Goal: Communication & Community: Answer question/provide support

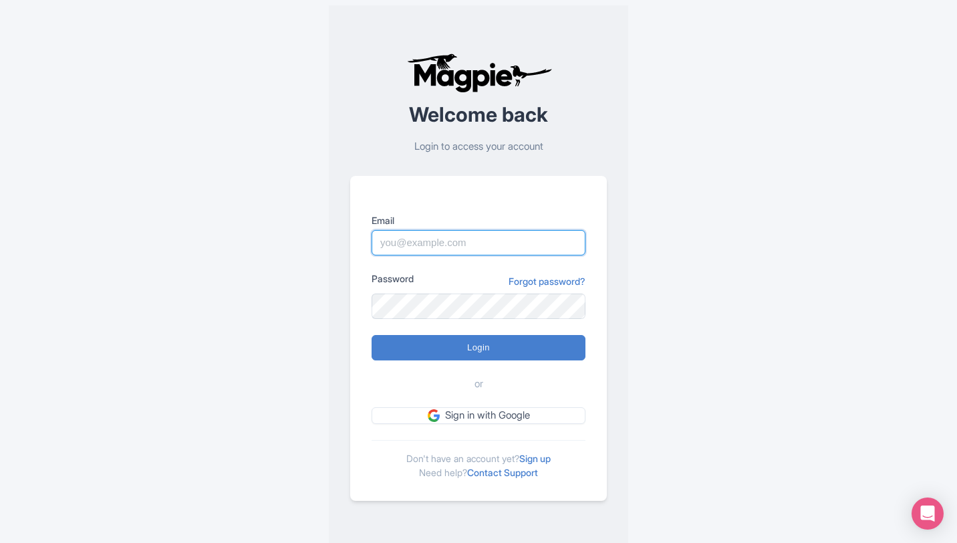
click at [407, 248] on input "Email" at bounding box center [479, 242] width 214 height 25
paste input "booking@citytoursco.com"
type input "booking@citytoursco.com"
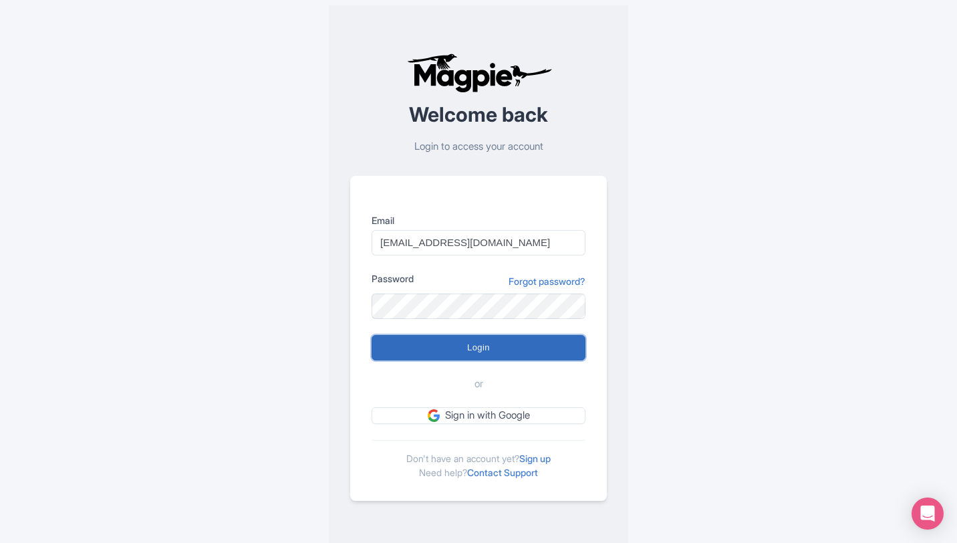
click at [481, 351] on input "Login" at bounding box center [479, 347] width 214 height 25
type input "Logging in..."
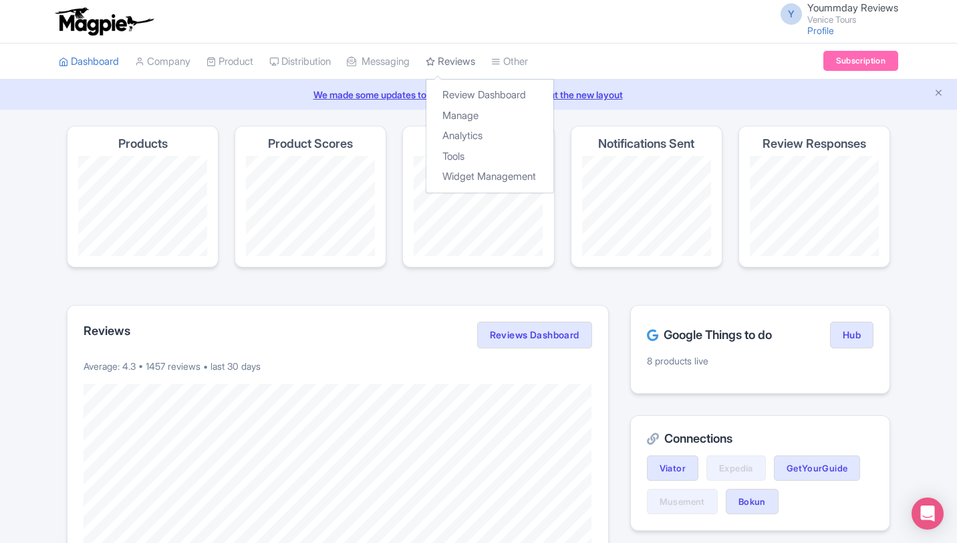
click at [450, 62] on link "Reviews" at bounding box center [450, 61] width 49 height 37
click at [475, 121] on link "Manage" at bounding box center [489, 116] width 127 height 21
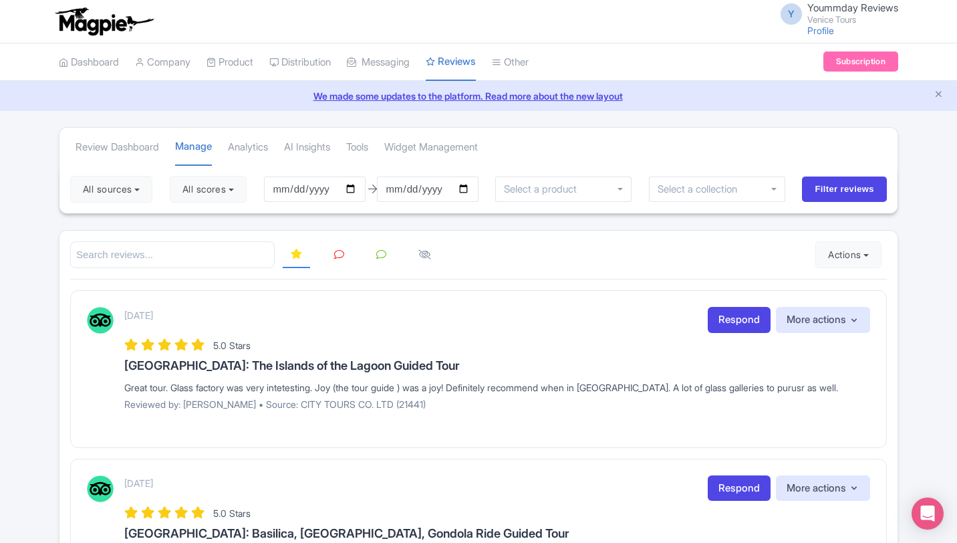
click at [559, 331] on div "September 04, 2025 Respond More actions Hide from this page Hide from review wi…" at bounding box center [497, 320] width 746 height 26
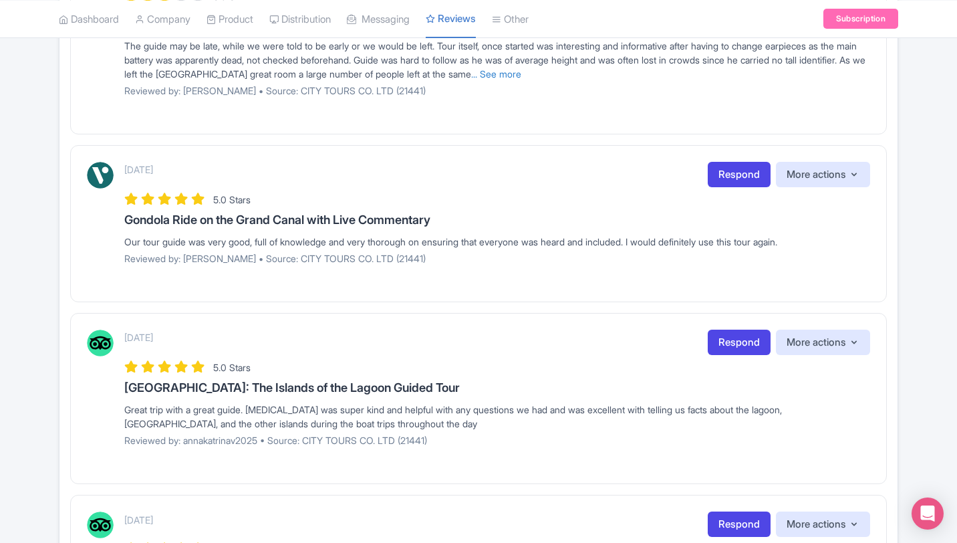
scroll to position [1417, 0]
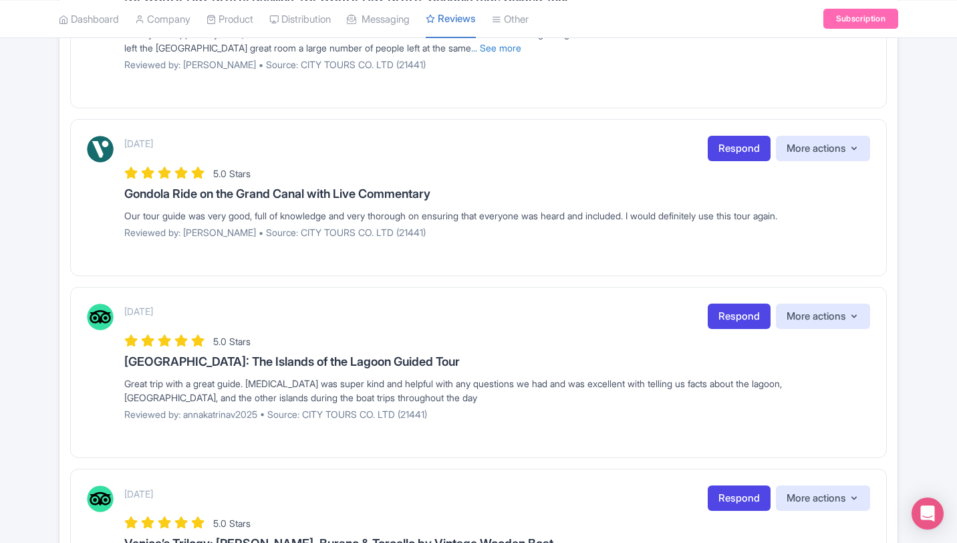
drag, startPoint x: 124, startPoint y: 192, endPoint x: 473, endPoint y: 198, distance: 348.9
click at [473, 198] on h3 "Gondola Ride on the Grand Canal with Live Commentary" at bounding box center [497, 193] width 746 height 13
copy h3 "Gondola Ride on the Grand Canal with Live Commentary"
click at [747, 146] on link "Respond" at bounding box center [739, 149] width 63 height 26
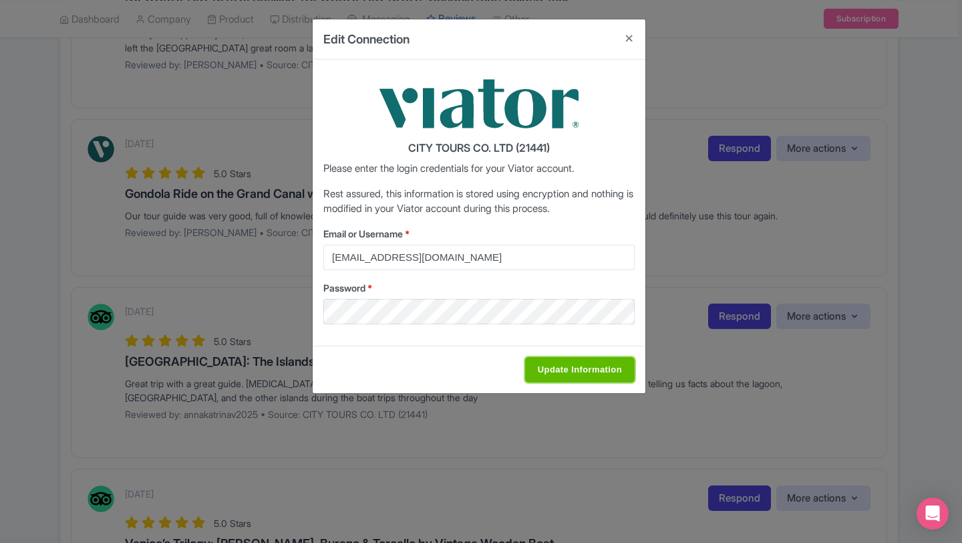
click at [549, 368] on input "Update Information" at bounding box center [580, 369] width 110 height 25
type input "Saving..."
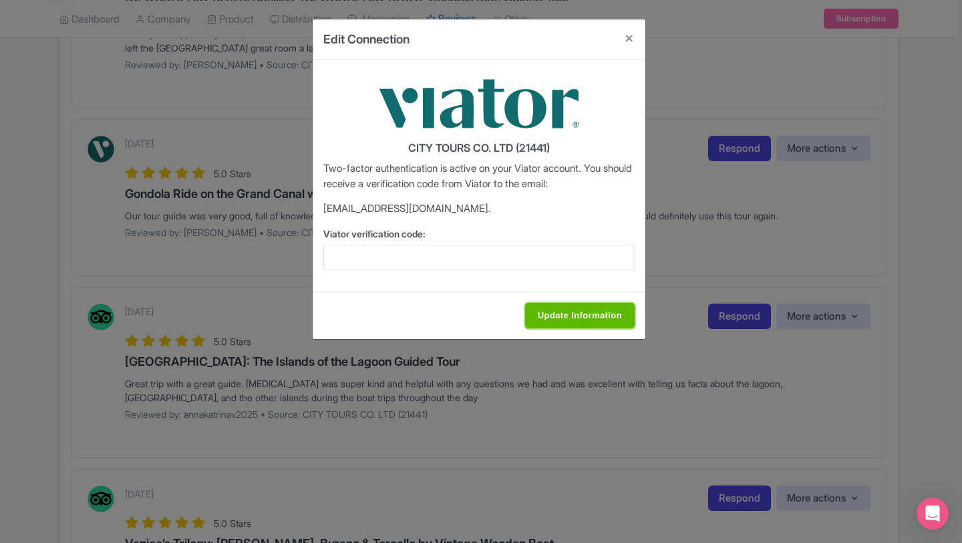
click at [538, 314] on input "Update Information" at bounding box center [580, 315] width 110 height 25
type input "Update Information"
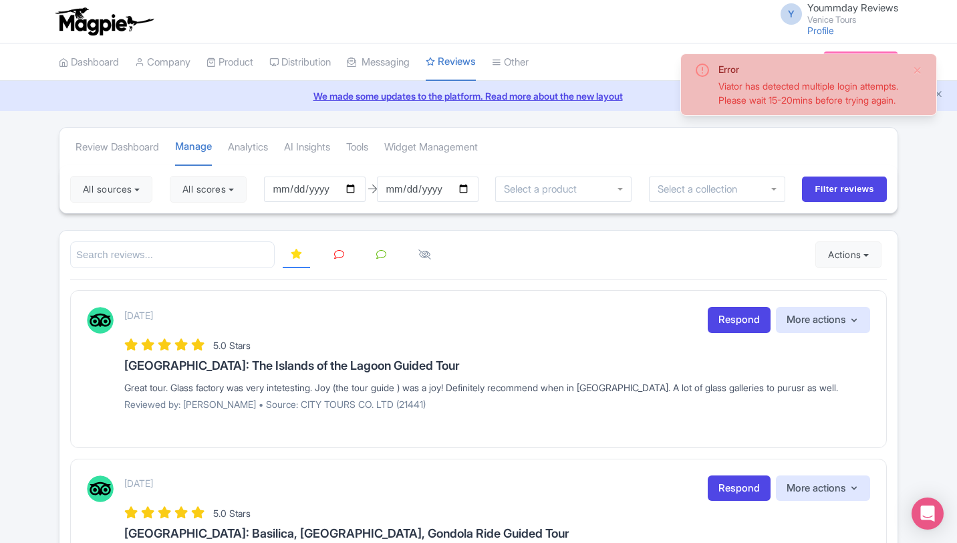
click at [573, 354] on div "September 04, 2025 Respond More actions Hide from this page Hide from review wi…" at bounding box center [497, 363] width 746 height 113
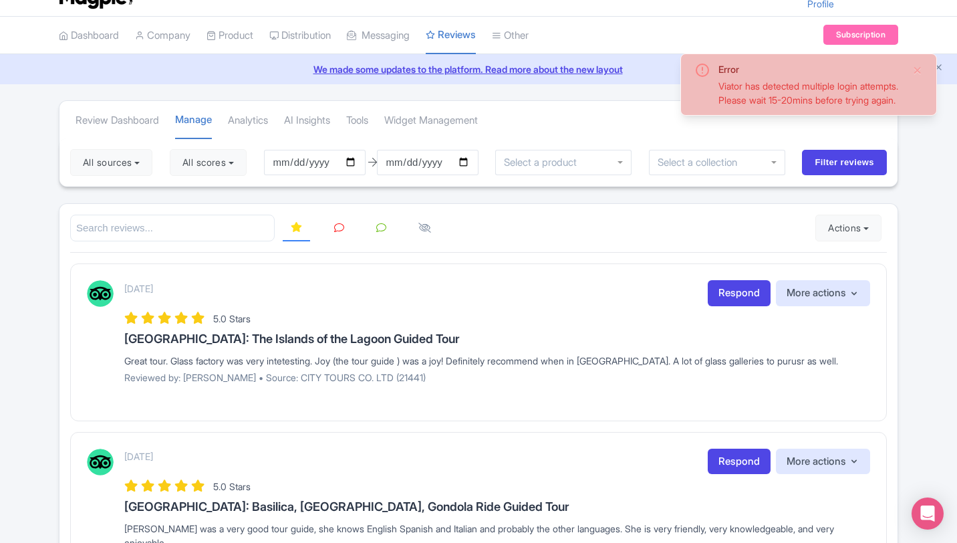
scroll to position [53, 0]
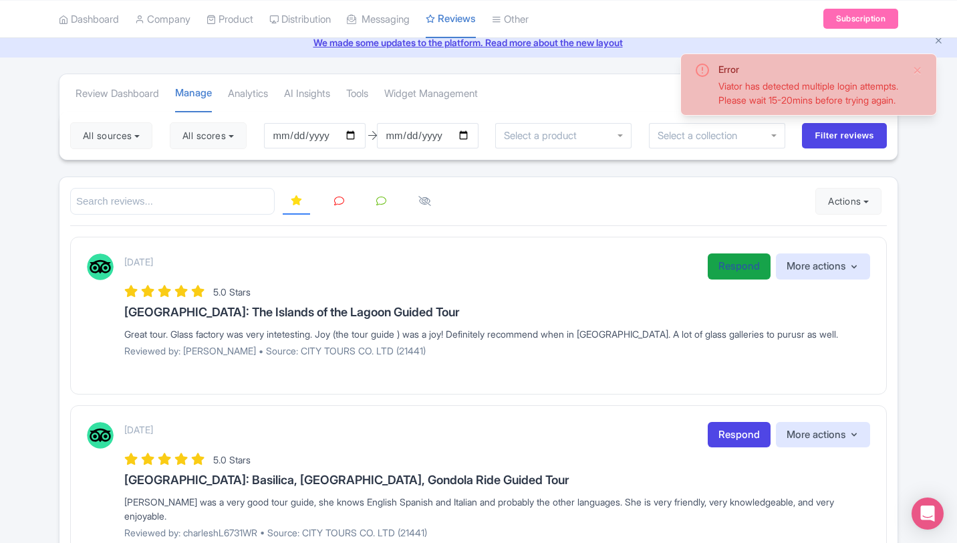
click at [722, 271] on link "Respond" at bounding box center [739, 266] width 63 height 26
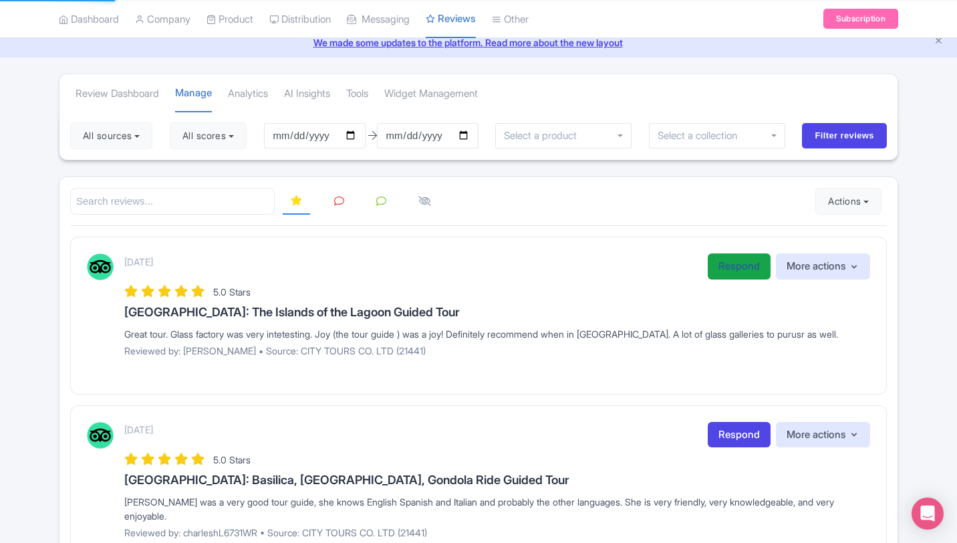
click at [732, 270] on link "Respond" at bounding box center [739, 266] width 63 height 26
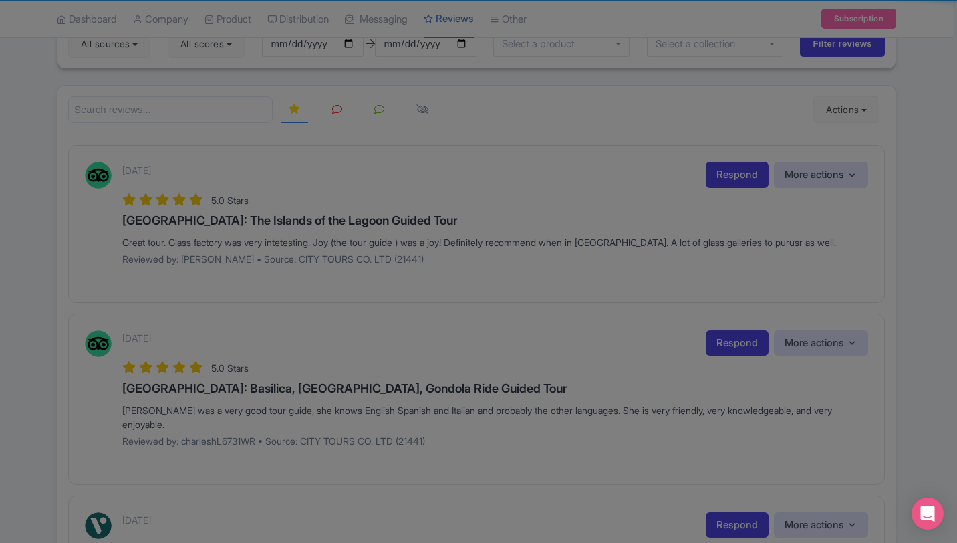
scroll to position [187, 0]
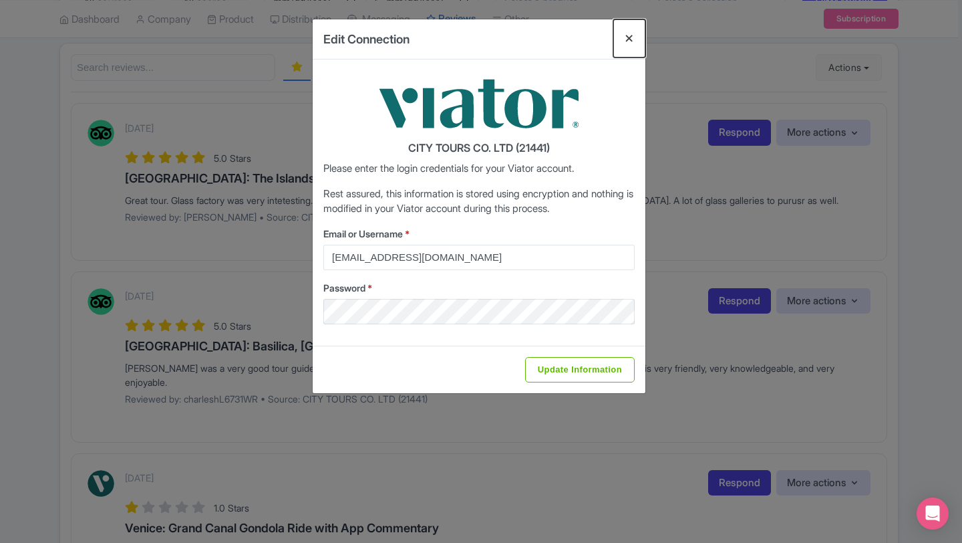
click at [631, 39] on button "Close" at bounding box center [630, 38] width 32 height 38
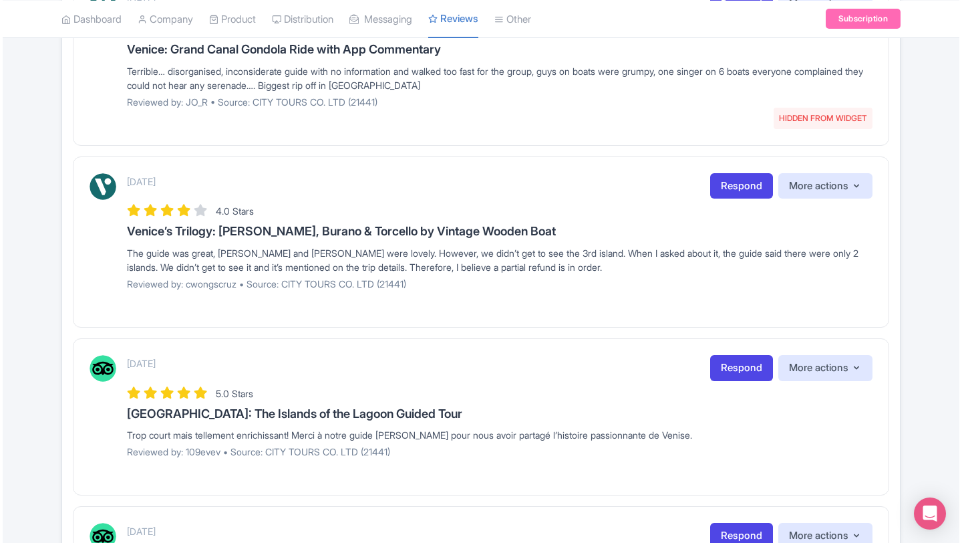
scroll to position [668, 0]
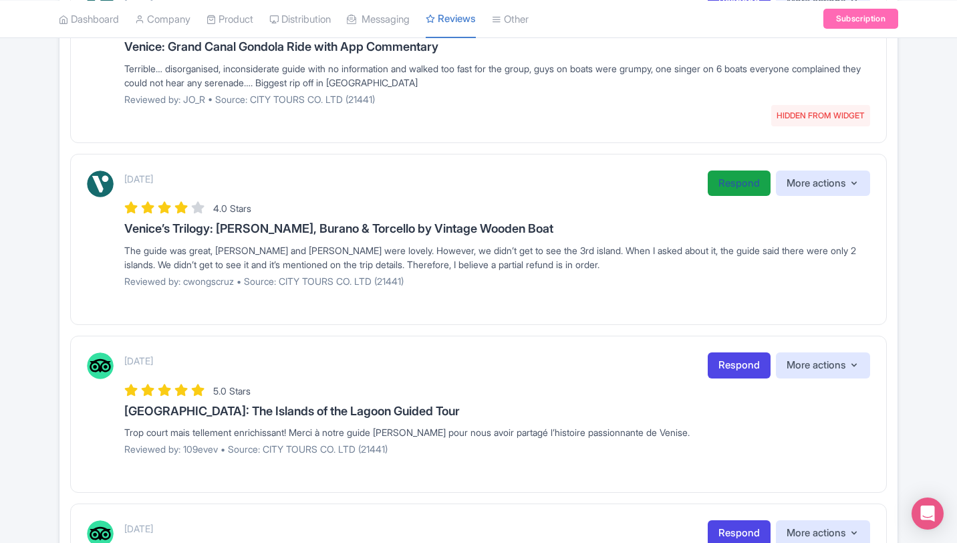
click at [729, 188] on link "Respond" at bounding box center [739, 183] width 63 height 26
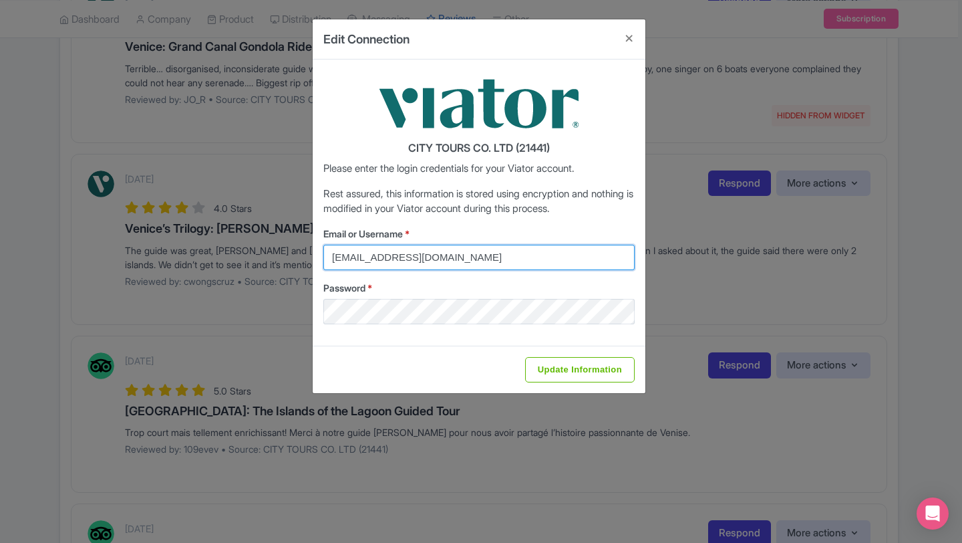
click at [418, 253] on input "director@citytoursco.com" at bounding box center [478, 257] width 311 height 25
type input "reception@venicecitytours.it"
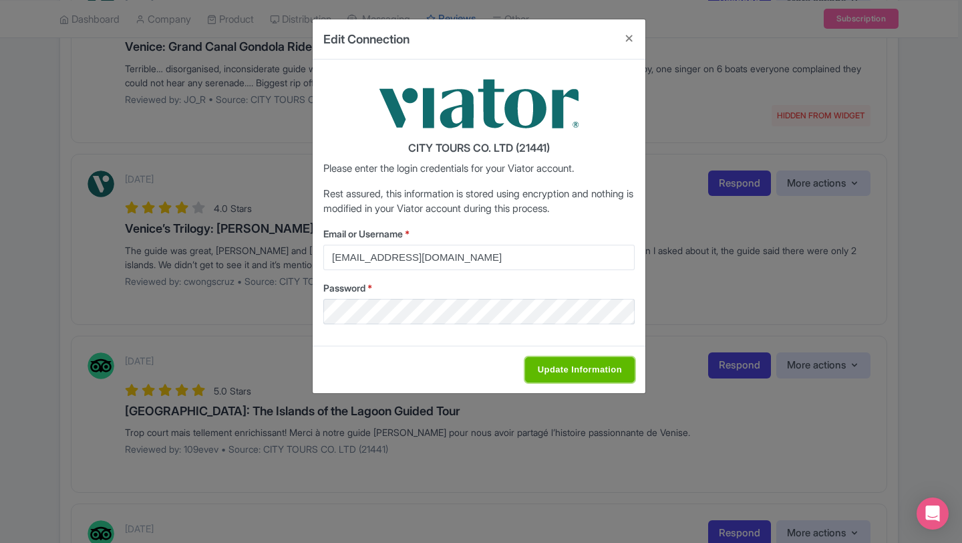
click at [576, 378] on input "Update Information" at bounding box center [580, 369] width 110 height 25
type input "Saving..."
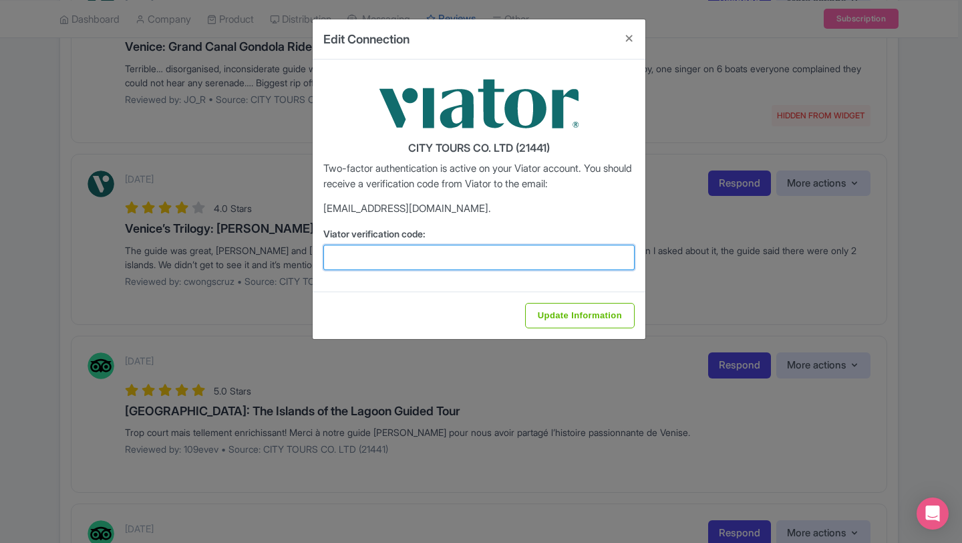
click at [434, 256] on input "Viator verification code:" at bounding box center [478, 257] width 311 height 25
paste input "431322"
type input "431322"
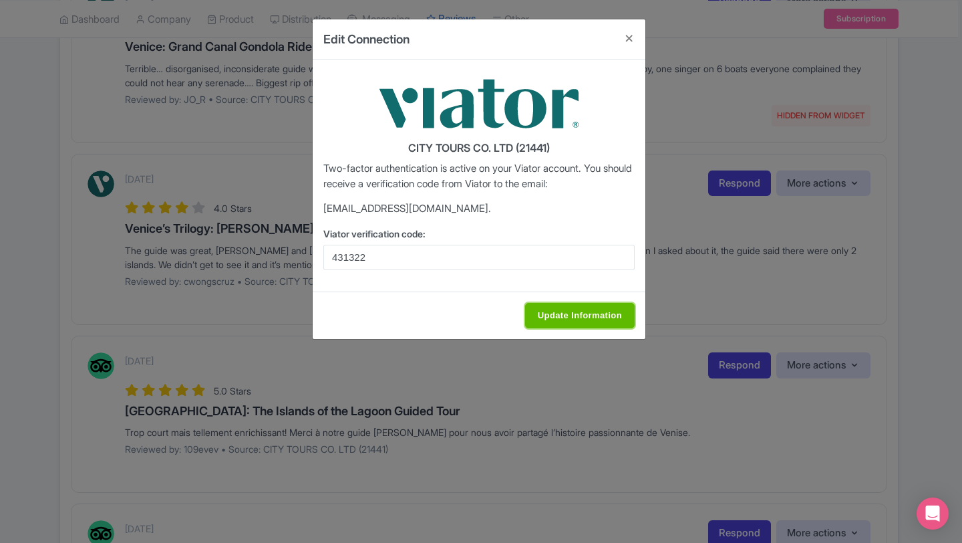
click at [559, 317] on input "Update Information" at bounding box center [580, 315] width 110 height 25
type input "Saving..."
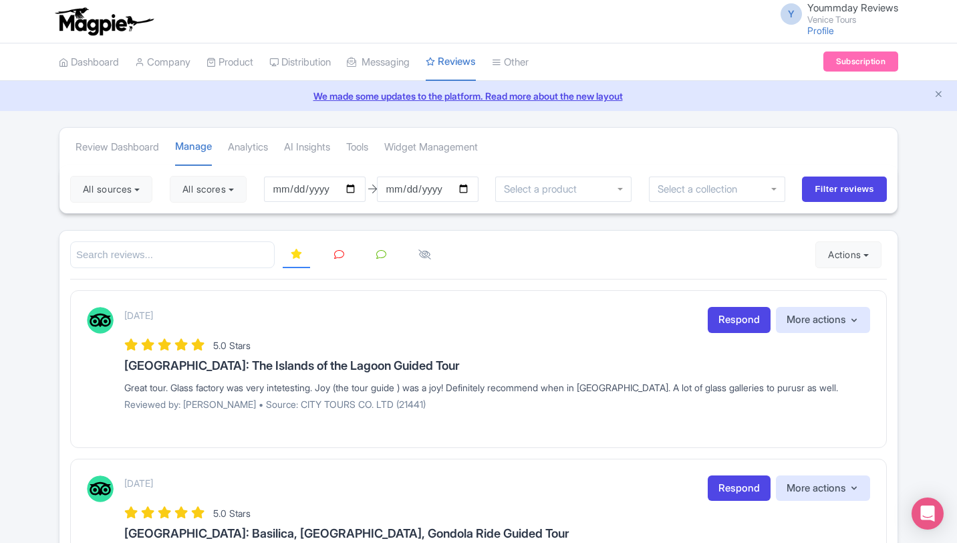
click at [517, 337] on div "5.0 Stars" at bounding box center [497, 345] width 746 height 18
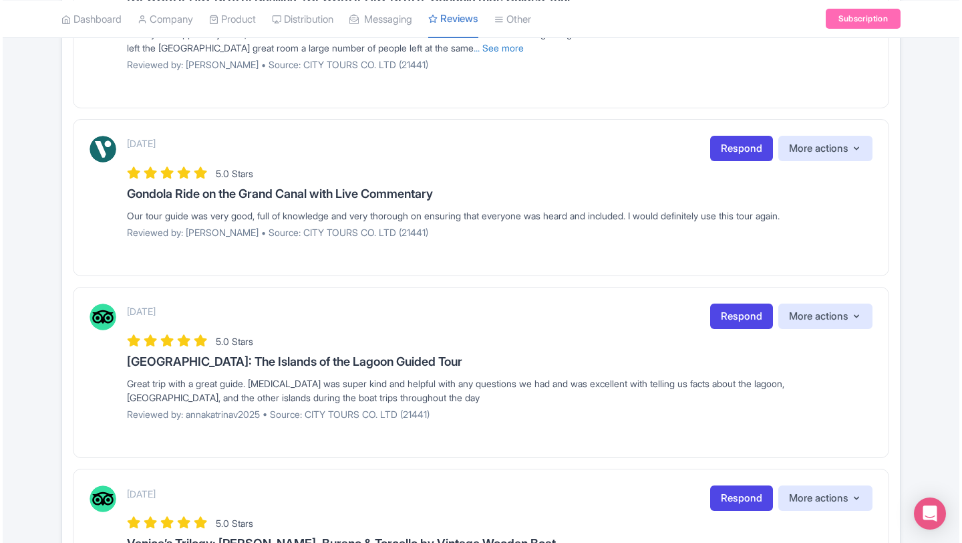
scroll to position [1444, 0]
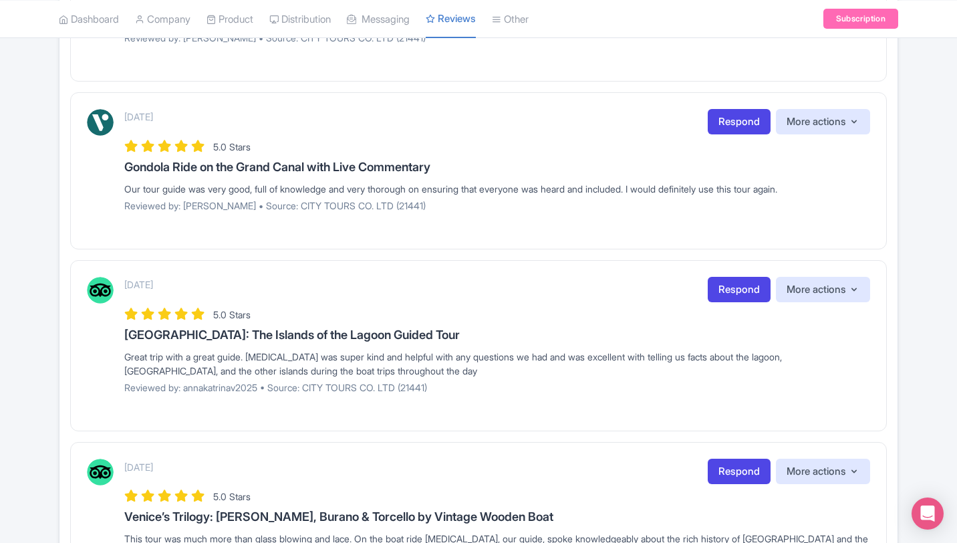
click at [728, 137] on div "5.0 Stars" at bounding box center [497, 146] width 746 height 18
click at [727, 126] on link "Respond" at bounding box center [739, 122] width 63 height 26
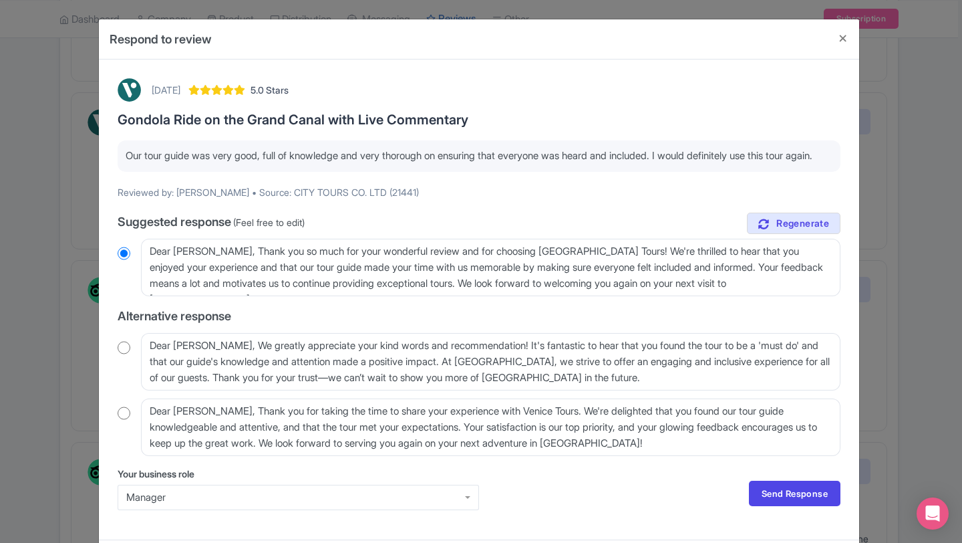
click at [598, 492] on div "Your business role Manager Manager Send Response Send Response" at bounding box center [479, 494] width 723 height 54
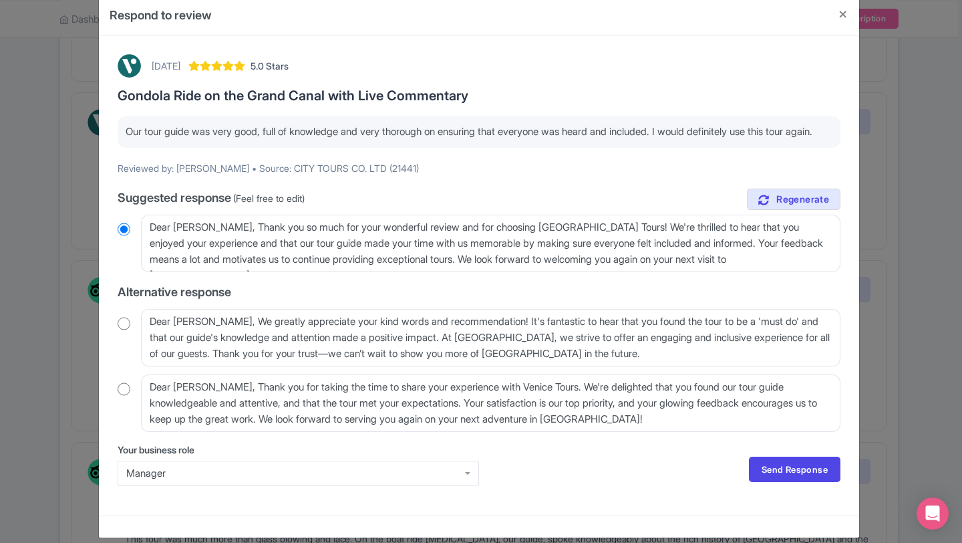
scroll to position [27, 0]
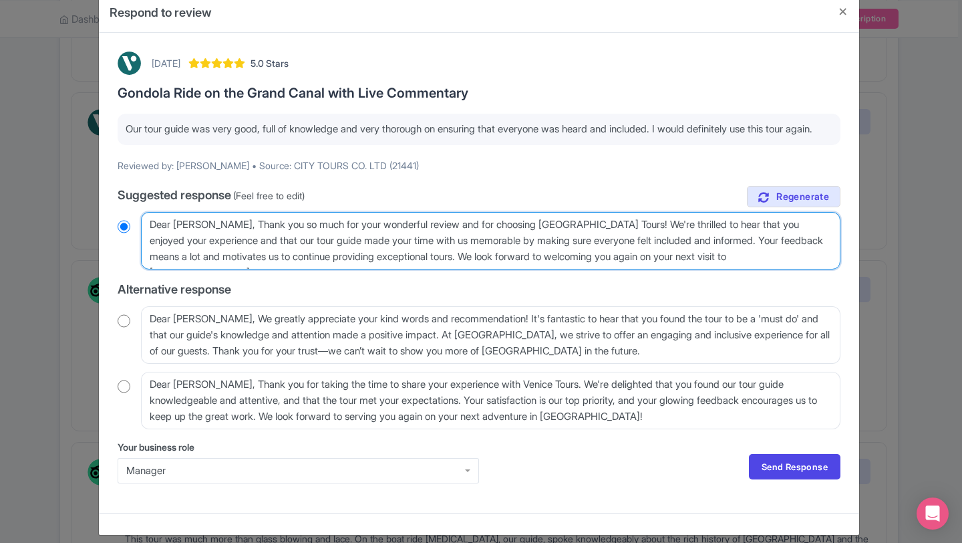
click at [323, 258] on textarea "Dear Ryan_T, Thank you so much for your wonderful review and for choosing Venic…" at bounding box center [491, 240] width 700 height 57
type textarea "D"
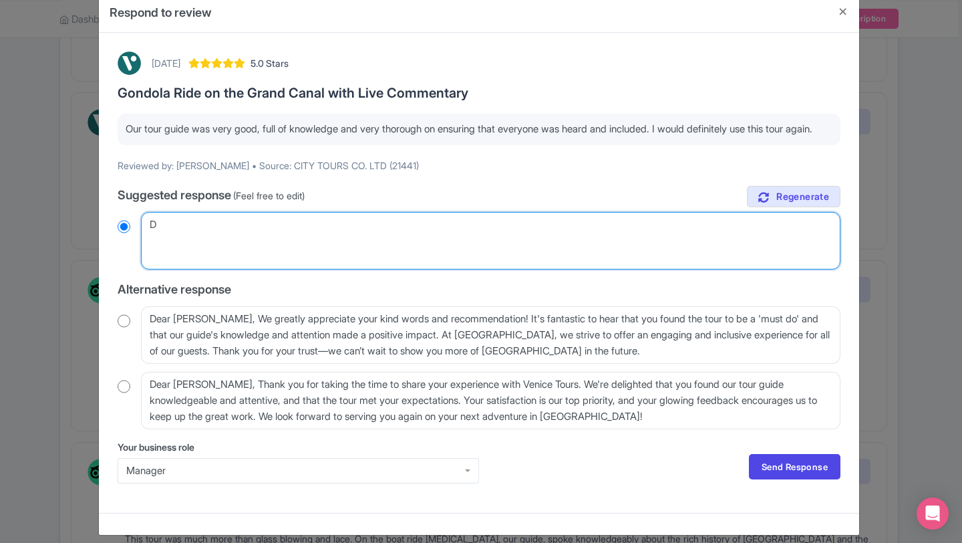
radio input "true"
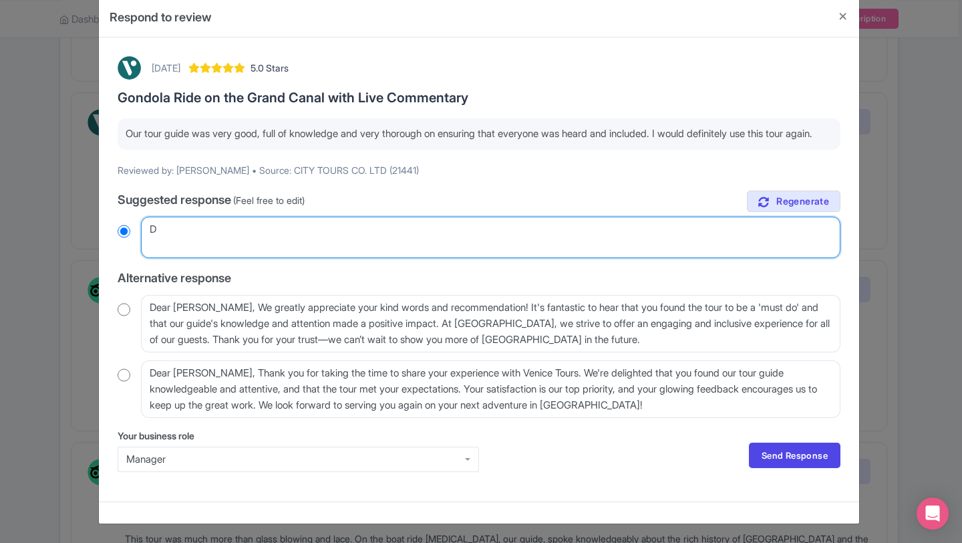
type textarea "De"
radio input "true"
type textarea "Dea"
radio input "true"
type textarea "Dear"
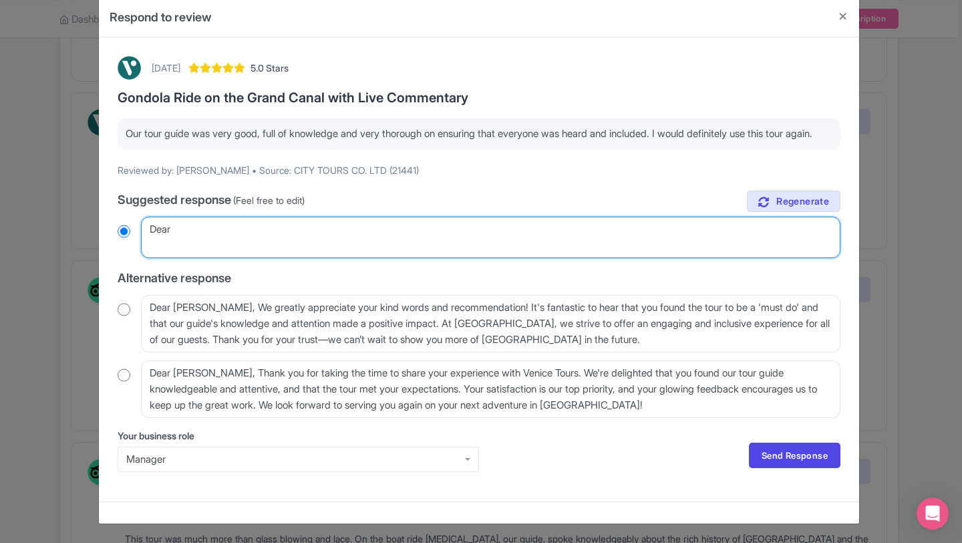
radio input "true"
type textarea "Dear"
radio input "true"
type textarea "Dear g"
radio input "true"
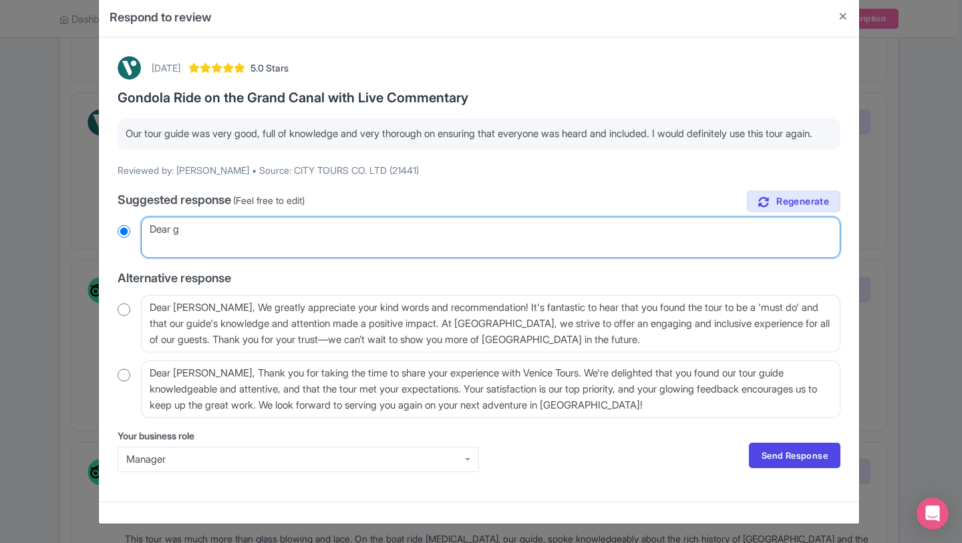
type textarea "Dear gu"
radio input "true"
type textarea "Dear gue"
radio input "true"
type textarea "Dear gues"
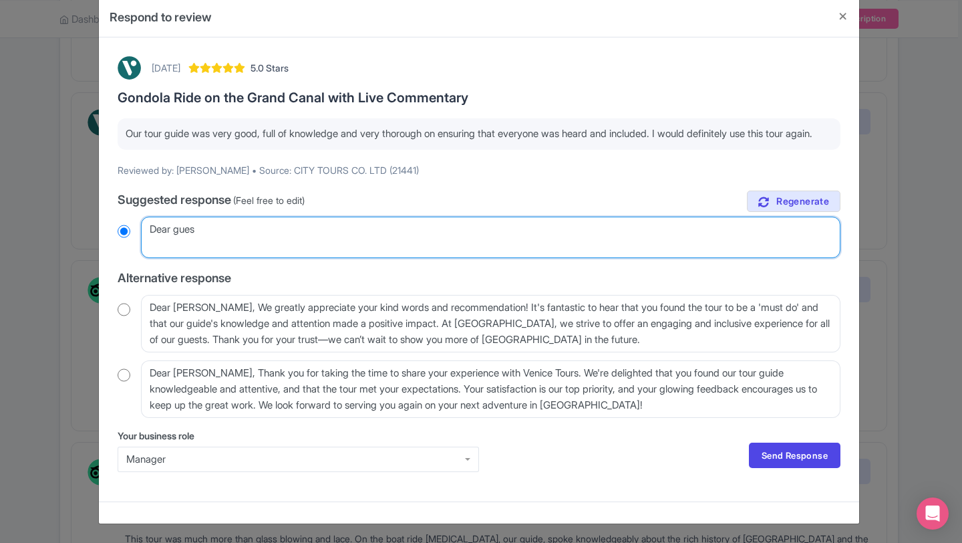
radio input "true"
type textarea "Dear guest"
radio input "true"
type textarea "Dear guest,"
radio input "true"
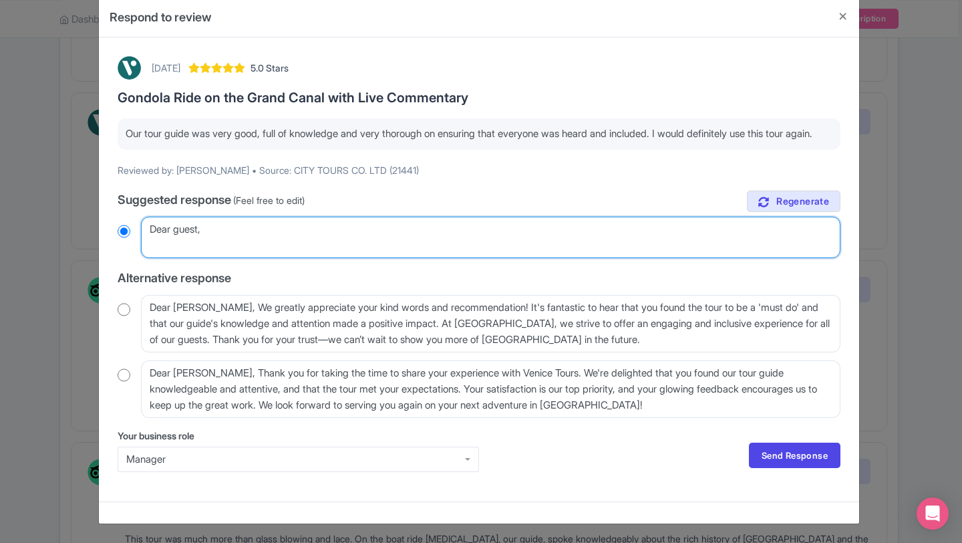
type textarea "Dear guest,"
radio input "true"
type textarea "Dear guest, th"
radio input "true"
type textarea "Dear guest, than"
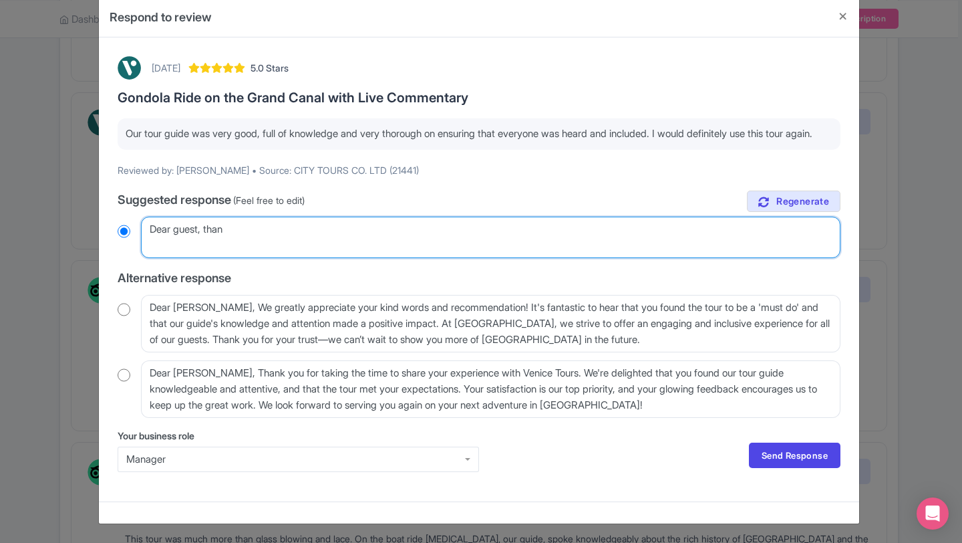
radio input "true"
type textarea "Dear guest, thanks"
radio input "true"
type textarea "Dear guest, thanks"
radio input "true"
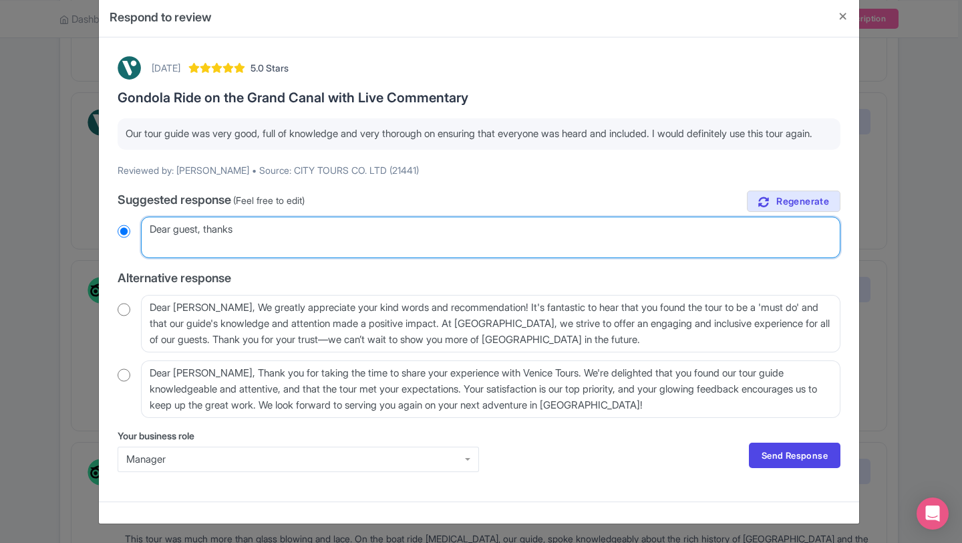
type textarea "Dear guest, thanks a"
radio input "true"
type textarea "Dear guest, thanks a"
radio input "true"
type textarea "Dear guest, thanks a l"
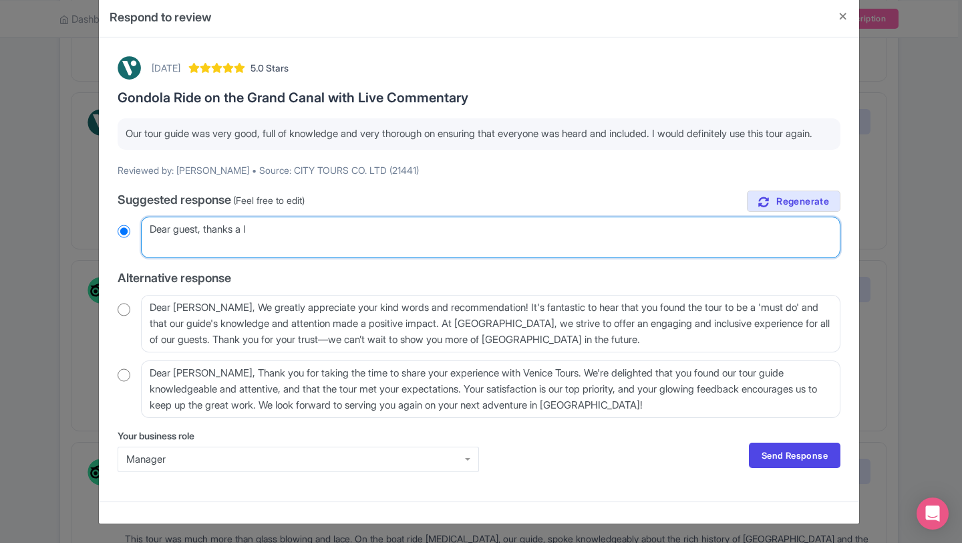
radio input "true"
type textarea "Dear guest, thanks a lot"
radio input "true"
type textarea "Dear guest, thanks a lot"
radio input "true"
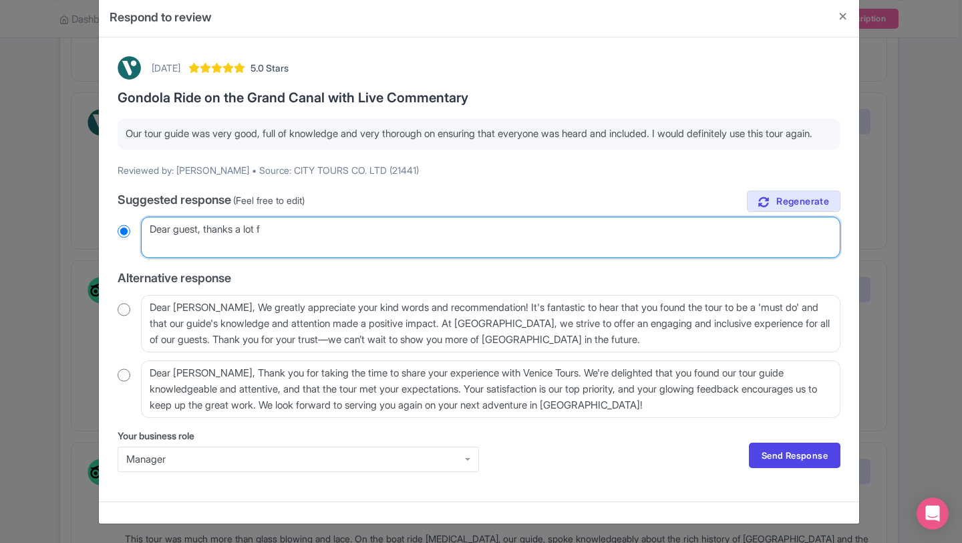
type textarea "Dear guest, thanks a lot fo"
radio input "true"
type textarea "Dear guest, thanks a lot for"
radio input "true"
type textarea "Dear guest, thanks a lot for"
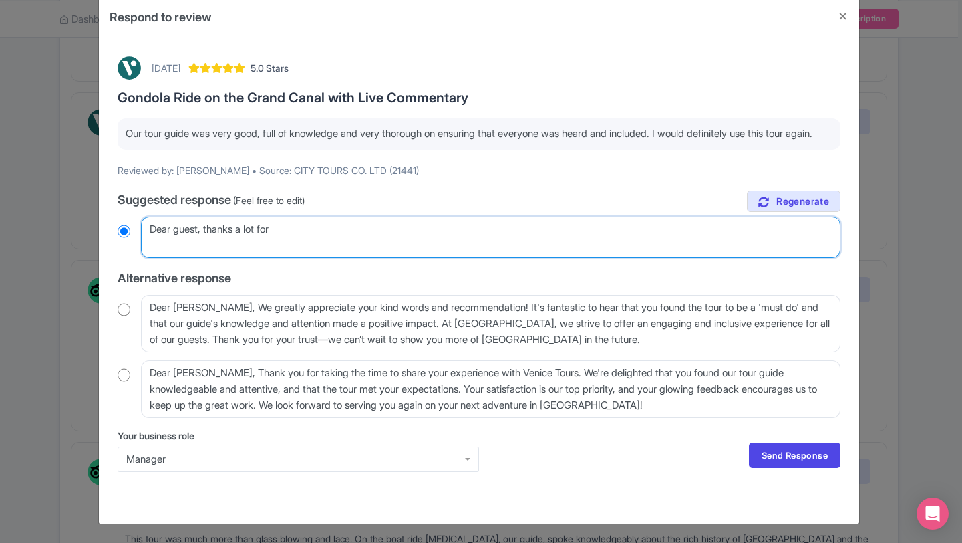
radio input "true"
type textarea "Dear guest, thanks a lot for th"
radio input "true"
type textarea "Dear guest, thanks a lot for the"
radio input "true"
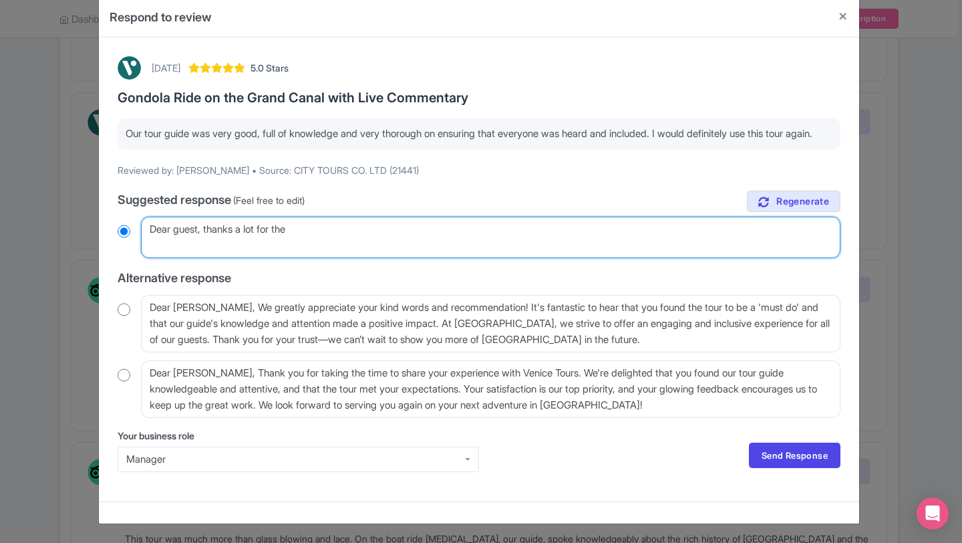
type textarea "Dear guest, thanks a lot for the p"
radio input "true"
type textarea "Dear guest, thanks a lot for the po"
radio input "true"
type textarea "Dear guest, thanks a lot for the pos"
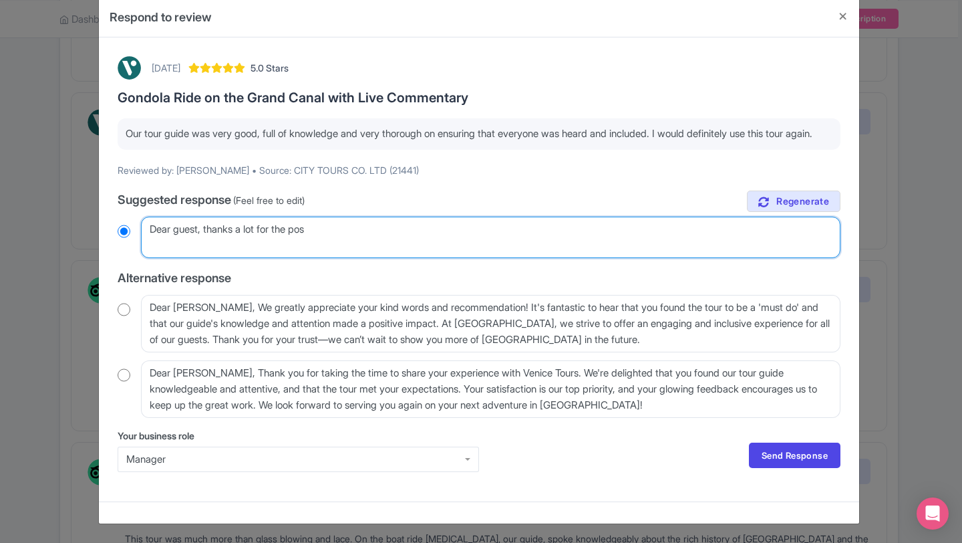
radio input "true"
type textarea "Dear guest, thanks a lot for the posi"
radio input "true"
type textarea "Dear guest, thanks a lot for the posit"
radio input "true"
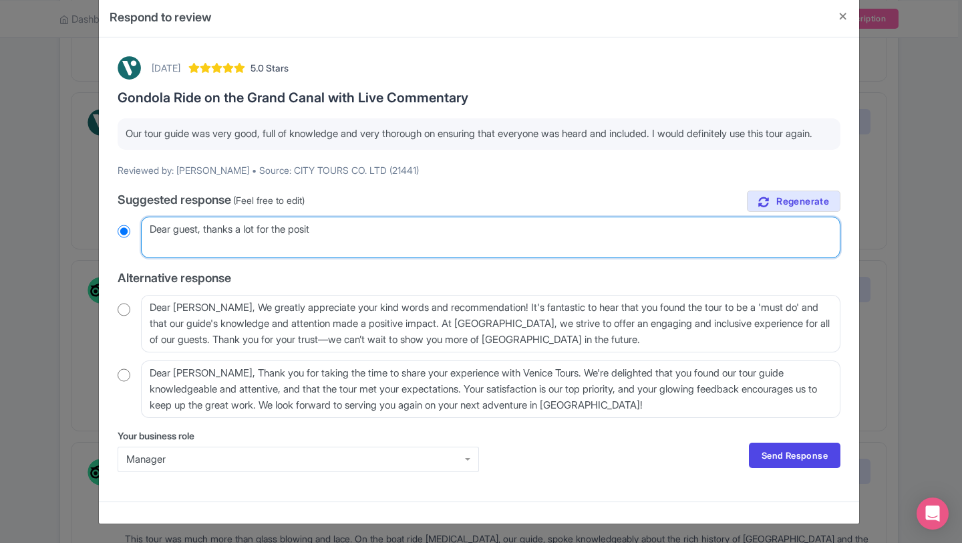
type textarea "Dear guest, thanks a lot for the positi"
radio input "true"
type textarea "Dear guest, thanks a lot for the positiv"
radio input "true"
type textarea "Dear guest, thanks a lot for the positive"
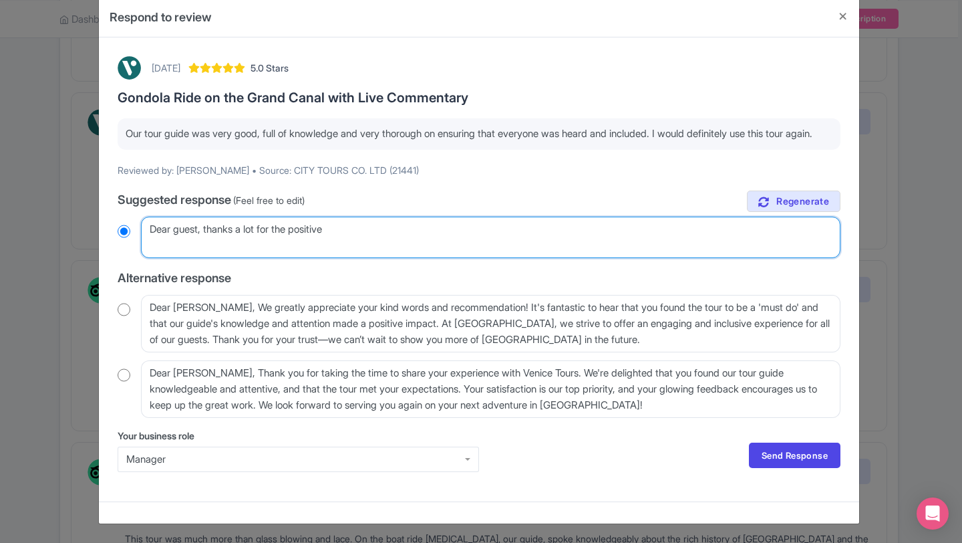
radio input "true"
type textarea "Dear guest, thanks a lot for the positive"
radio input "true"
type textarea "Dear guest, thanks a lot for the positive f"
radio input "true"
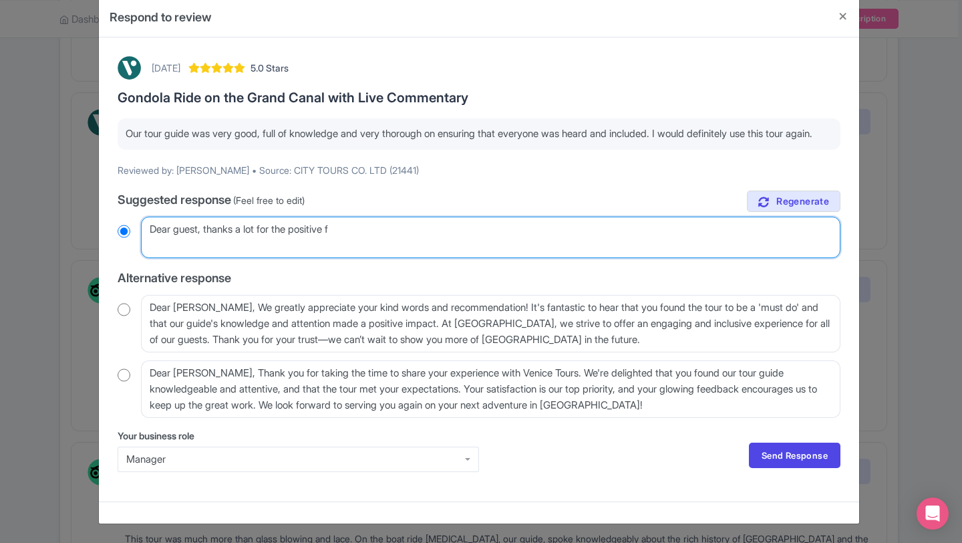
type textarea "Dear guest, thanks a lot for the positive fe"
radio input "true"
type textarea "Dear guest, thanks a lot for the positive fee"
radio input "true"
type textarea "Dear guest, thanks a lot for the positive feed"
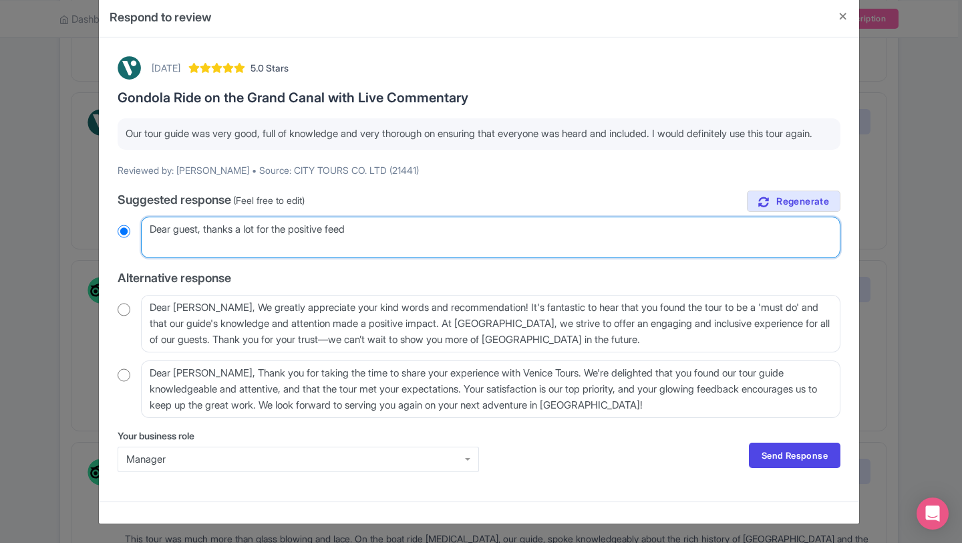
radio input "true"
type textarea "Dear guest, thanks a lot for the positive feedb"
radio input "true"
type textarea "Dear guest, thanks a lot for the positive feedba"
radio input "true"
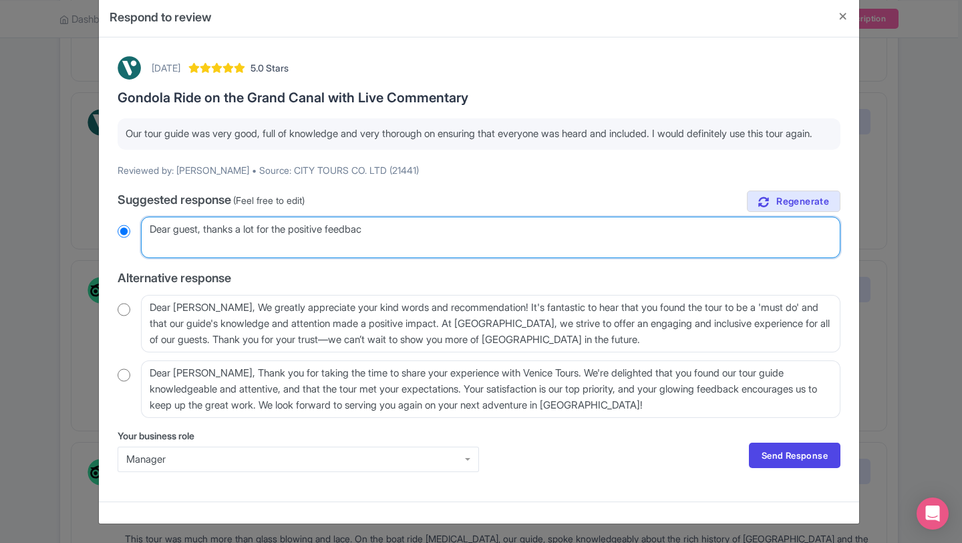
type textarea "Dear guest, thanks a lot for the positive feedback"
radio input "true"
type textarea "Dear guest, thanks a lot for the positive feedback"
radio input "true"
type textarea "Dear guest, thanks a lot for the positive feedback a"
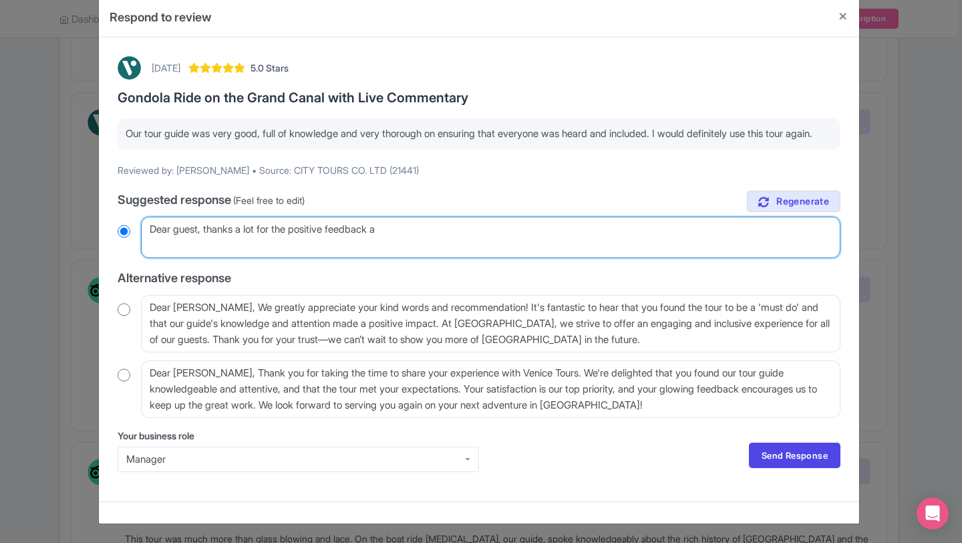
radio input "true"
type textarea "Dear guest, thanks a lot for the positive feedback abo"
radio input "true"
type textarea "Dear guest, thanks a lot for the positive feedback about"
radio input "true"
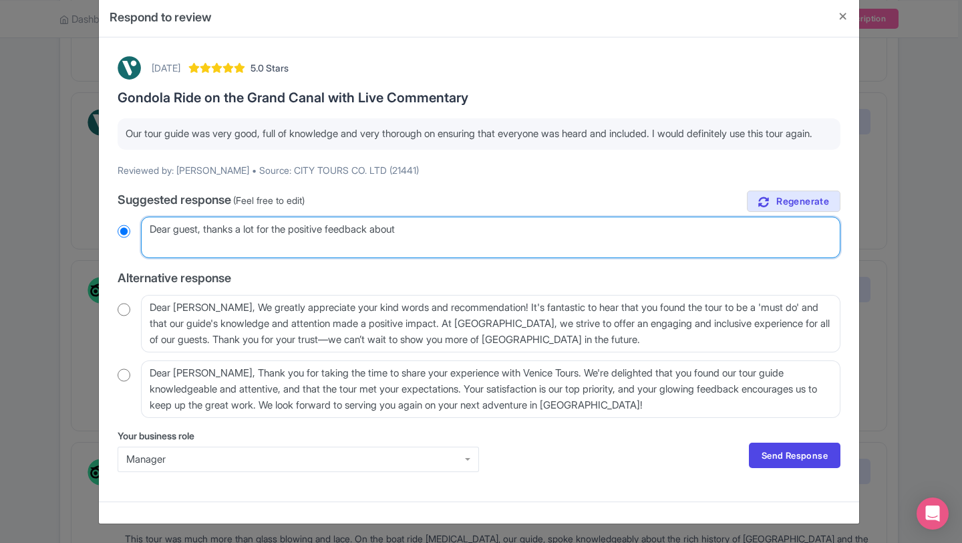
type textarea "Dear guest, thanks a lot for the positive feedback about o"
radio input "true"
type textarea "Dear guest, thanks a lot for the positive feedback about our"
radio input "true"
type textarea "Dear guest, thanks a lot for the positive feedback about our"
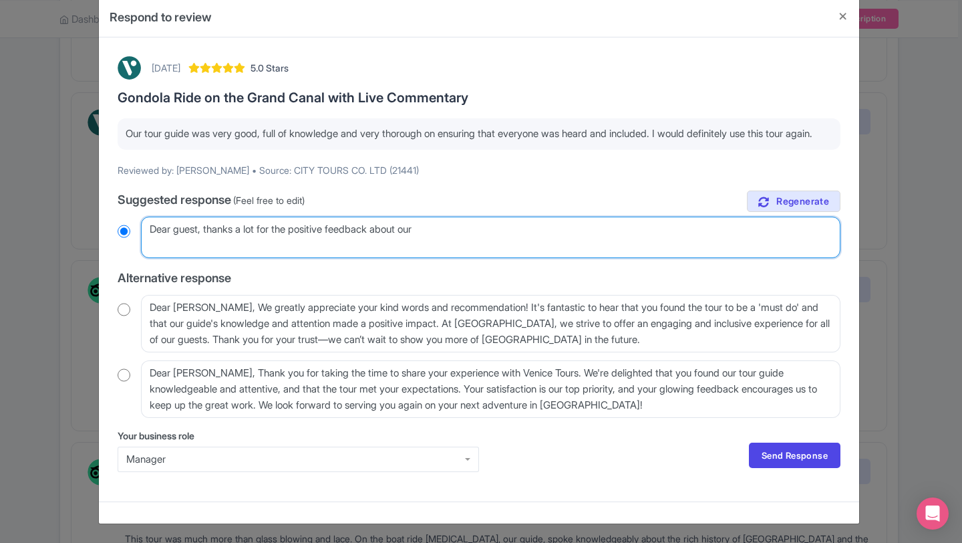
radio input "true"
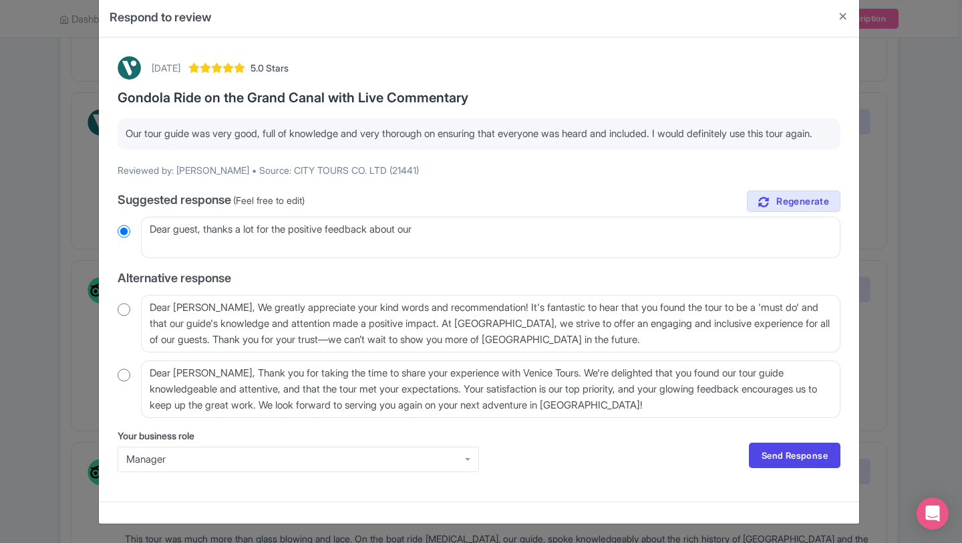
click at [267, 90] on h3 "Gondola Ride on the Grand Canal with Live Commentary" at bounding box center [479, 97] width 723 height 15
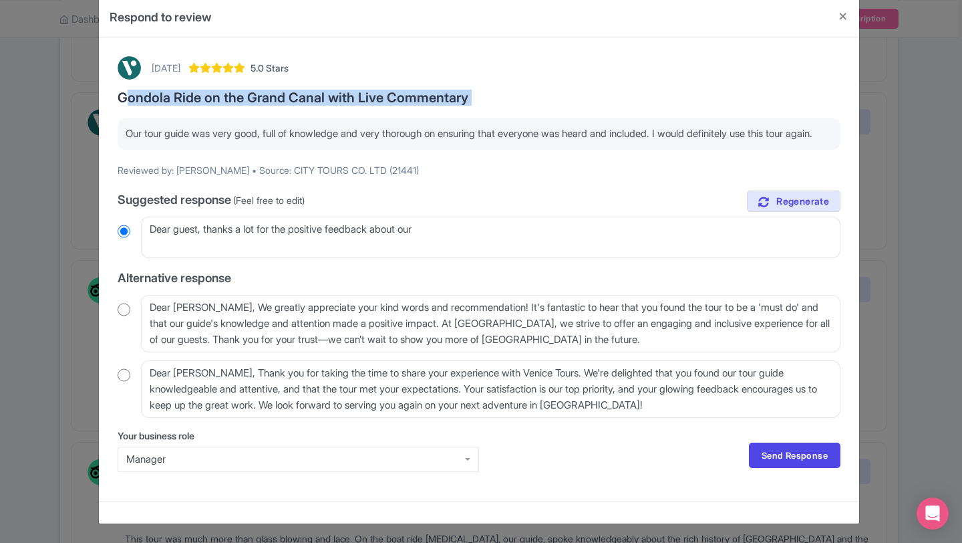
click at [267, 90] on h3 "Gondola Ride on the Grand Canal with Live Commentary" at bounding box center [479, 97] width 723 height 15
copy div "Gondola Ride on the Grand Canal with Live Commentary"
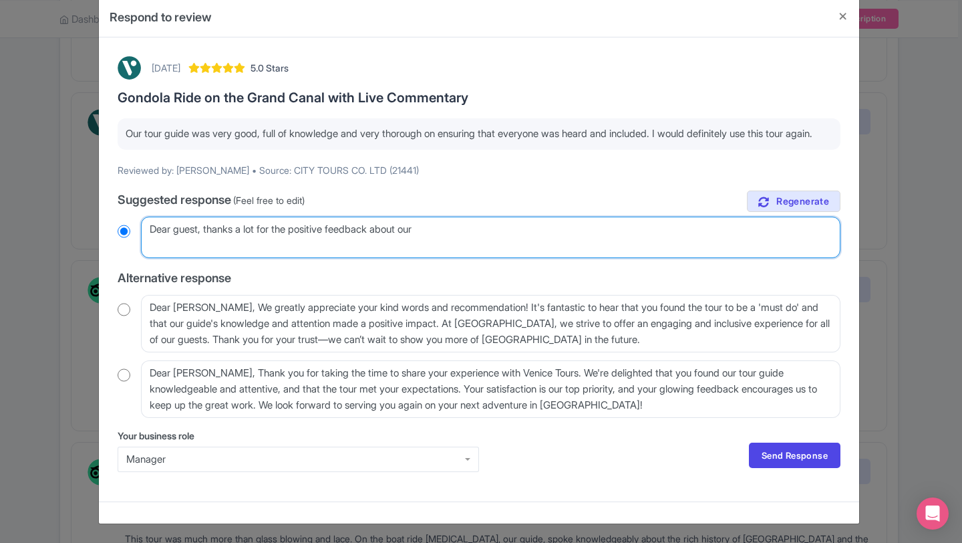
click at [444, 245] on textarea "Dear Ryan_T, Thank you so much for your wonderful review and for choosing Venic…" at bounding box center [491, 237] width 700 height 41
paste textarea "Gondola Ride on the Grand Canal with Live Commentary"
type textarea "Dear guest, thanks a lot for the positive feedback about our Gondola Ride on th…"
radio input "true"
click at [707, 239] on textarea "Dear Ryan_T, Thank you so much for your wonderful review and for choosing Venic…" at bounding box center [491, 237] width 700 height 41
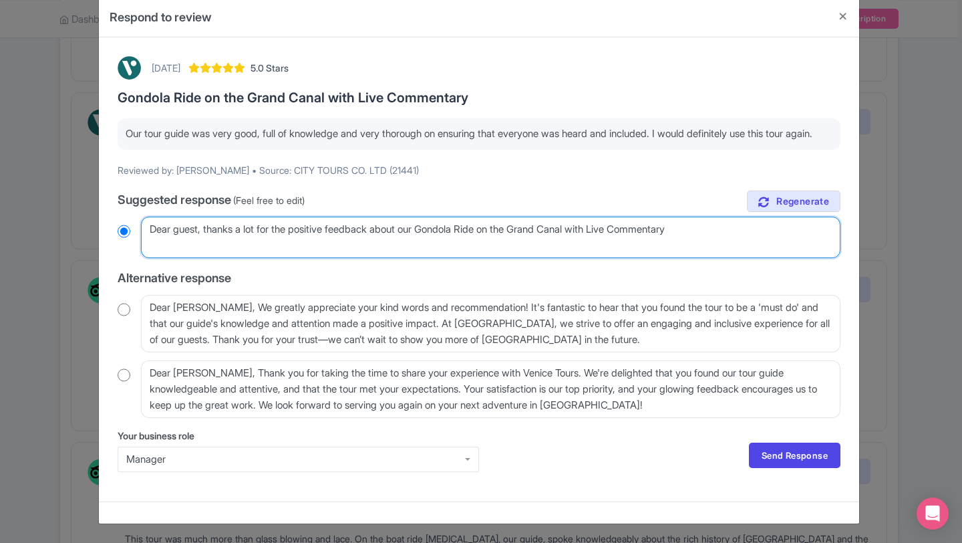
type textarea "Dear guest, thanks a lot for the positive feedback about our Gondola Ride on th…"
radio input "true"
type textarea "Dear guest, thanks a lot for the positive feedback about our Gondola Ride on th…"
radio input "true"
type textarea "Dear guest, thanks a lot for the positive feedback about our Gondola Ride on th…"
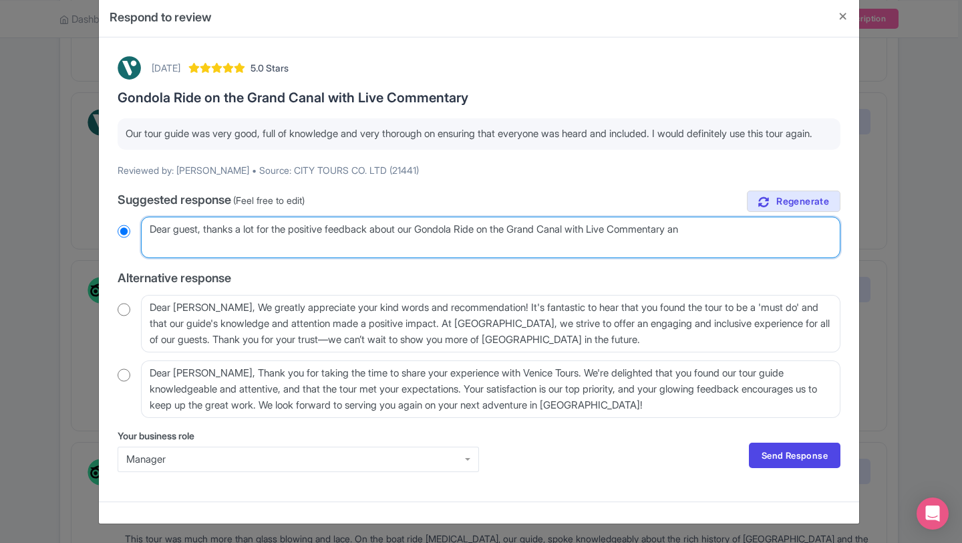
radio input "true"
type textarea "Dear guest, thanks a lot for the positive feedback about our Gondola Ride on th…"
radio input "true"
type textarea "Dear guest, thanks a lot for the positive feedback about our Gondola Ride on th…"
radio input "true"
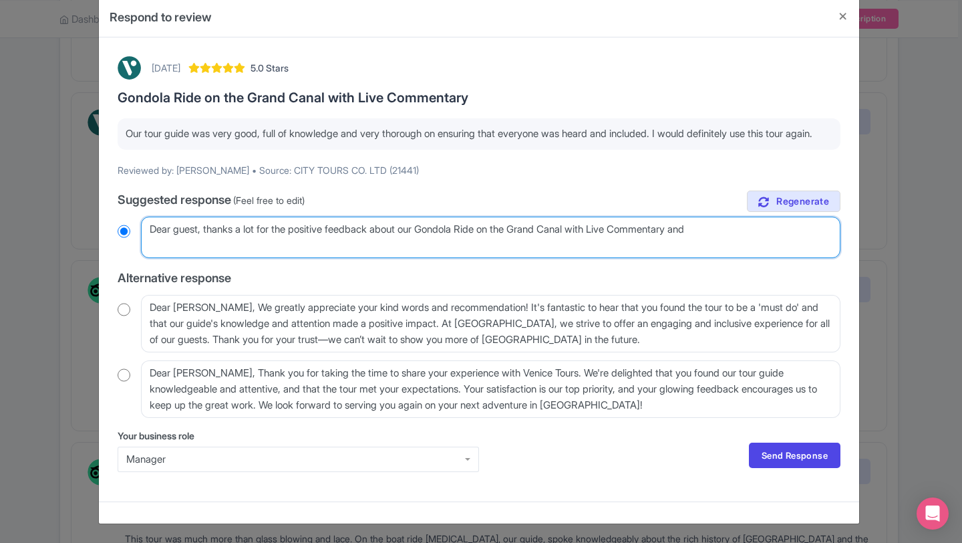
type textarea "Dear guest, thanks a lot for the positive feedback about our Gondola Ride on th…"
radio input "true"
type textarea "Dear guest, thanks a lot for the positive feedback about our Gondola Ride on th…"
radio input "true"
type textarea "Dear guest, thanks a lot for the positive feedback about our Gondola Ride on th…"
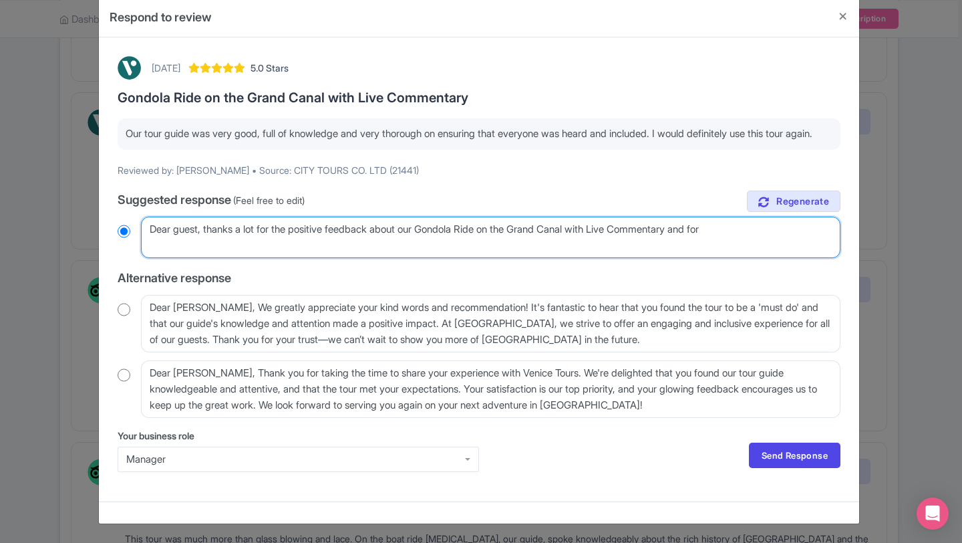
radio input "true"
type textarea "Dear guest, thanks a lot for the positive feedback about our Gondola Ride on th…"
radio input "true"
type textarea "Dear guest, thanks a lot for the positive feedback about our Gondola Ride on th…"
radio input "true"
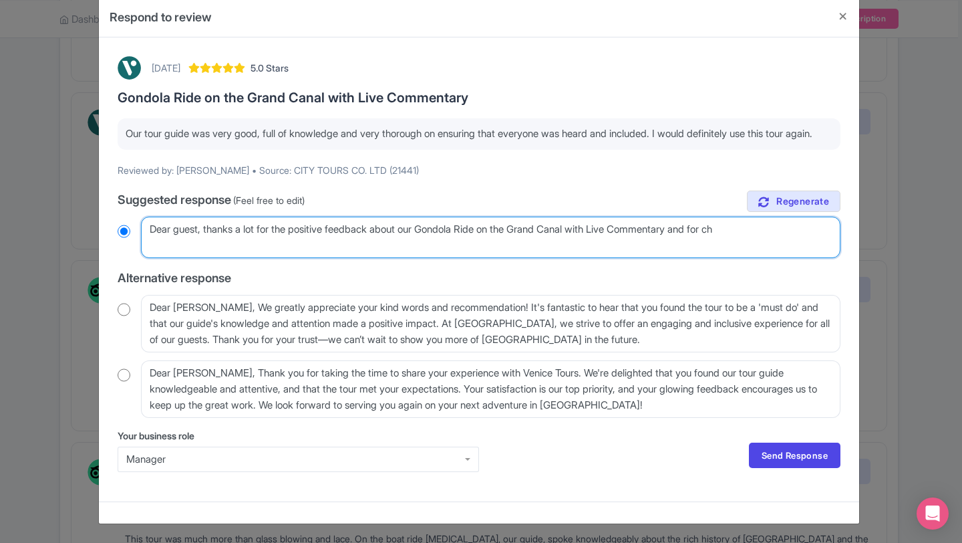
type textarea "Dear guest, thanks a lot for the positive feedback about our Gondola Ride on th…"
radio input "true"
type textarea "Dear guest, thanks a lot for the positive feedback about our Gondola Ride on th…"
radio input "true"
type textarea "Dear guest, thanks a lot for the positive feedback about our Gondola Ride on th…"
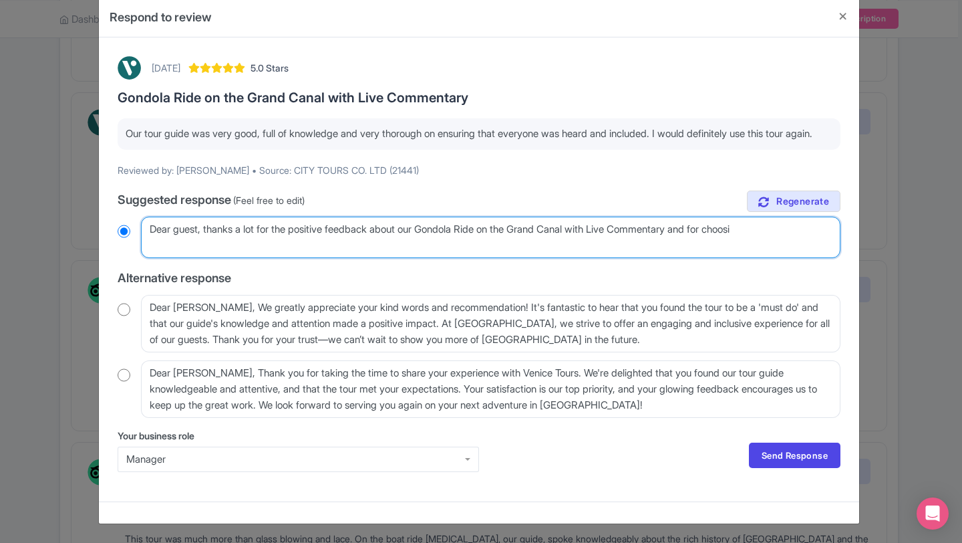
radio input "true"
type textarea "Dear guest, thanks a lot for the positive feedback about our Gondola Ride on th…"
radio input "true"
type textarea "Dear guest, thanks a lot for the positive feedback about our Gondola Ride on th…"
radio input "true"
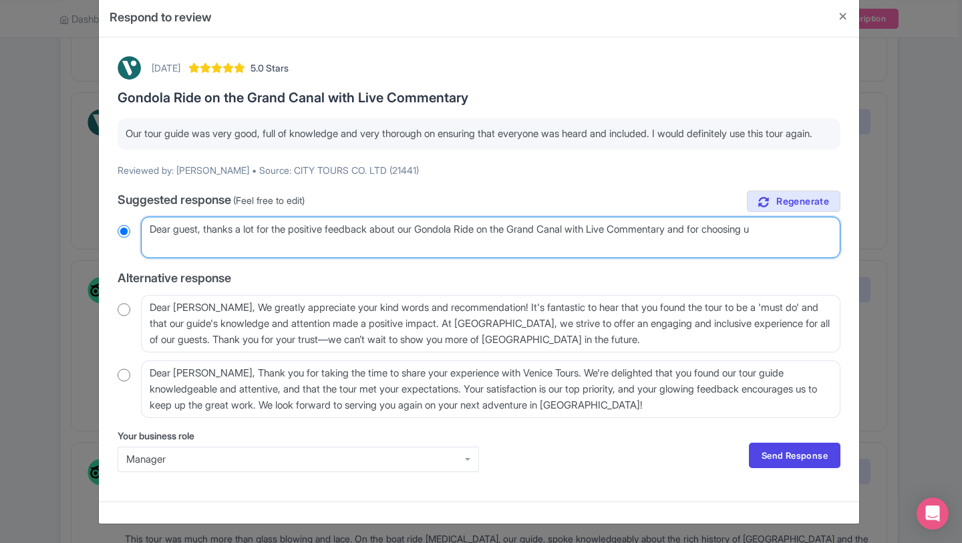
type textarea "Dear guest, thanks a lot for the positive feedback about our Gondola Ride on th…"
radio input "true"
type textarea "Dear guest, thanks a lot for the positive feedback about our Gondola Ride on th…"
radio input "true"
type textarea "Dear guest, thanks a lot for the positive feedback about our Gondola Ride on th…"
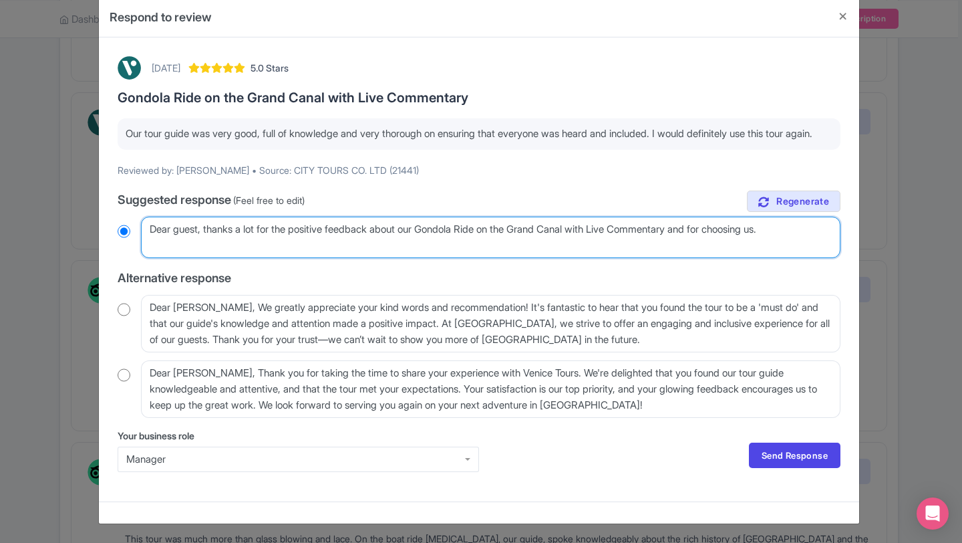
radio input "true"
type textarea "Dear guest, thanks a lot for the positive feedback about our Gondola Ride on th…"
radio input "true"
type textarea "Dear guest, thanks a lot for the positive feedback about our Gondola Ride on th…"
radio input "true"
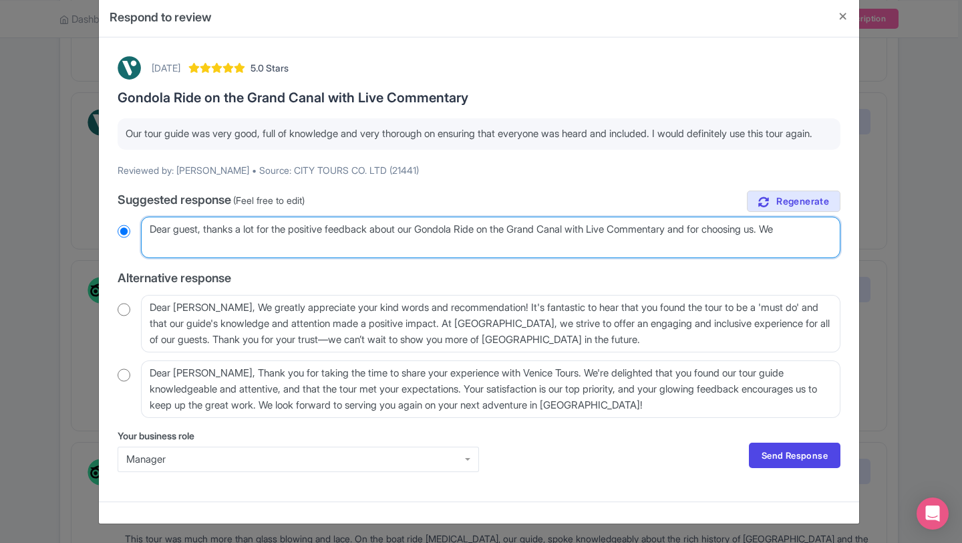
type textarea "Dear guest, thanks a lot for the positive feedback about our Gondola Ride on th…"
radio input "true"
type textarea "Dear guest, thanks a lot for the positive feedback about our Gondola Ride on th…"
radio input "true"
type textarea "Dear guest, thanks a lot for the positive feedback about our Gondola Ride on th…"
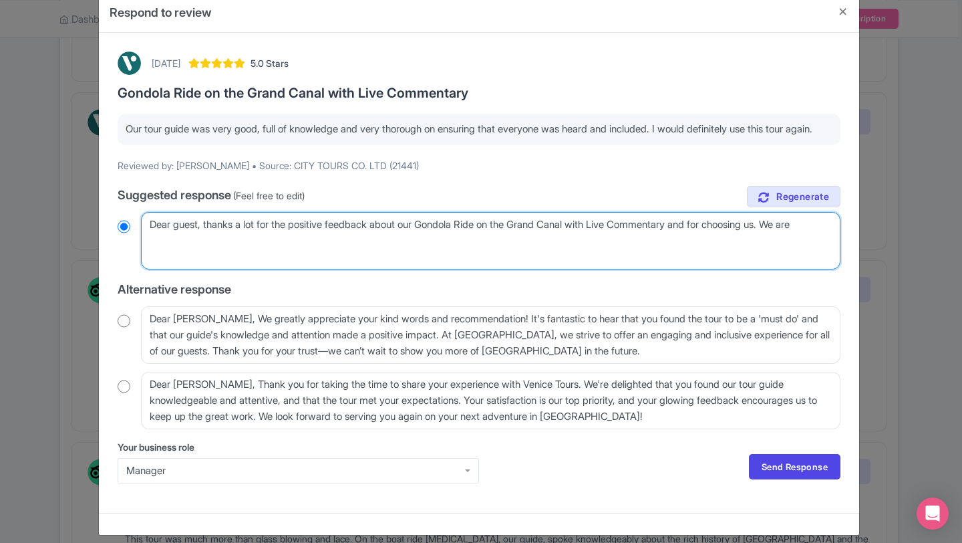
radio input "true"
type textarea "Dear guest, thanks a lot for the positive feedback about our Gondola Ride on th…"
radio input "true"
type textarea "Dear guest, thanks a lot for the positive feedback about our Gondola Ride on th…"
radio input "true"
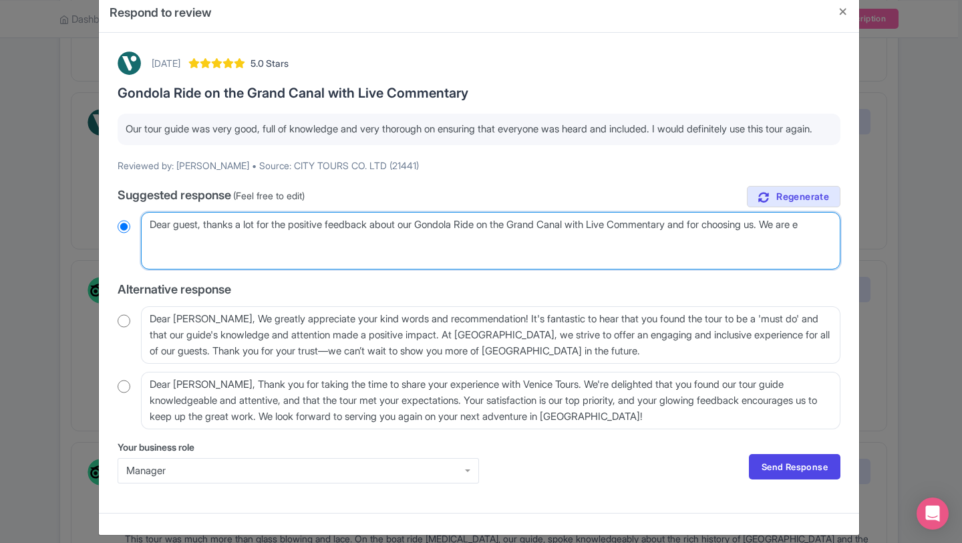
type textarea "Dear guest, thanks a lot for the positive feedback about our Gondola Ride on th…"
radio input "true"
type textarea "Dear guest, thanks a lot for the positive feedback about our Gondola Ride on th…"
radio input "true"
type textarea "Dear guest, thanks a lot for the positive feedback about our Gondola Ride on th…"
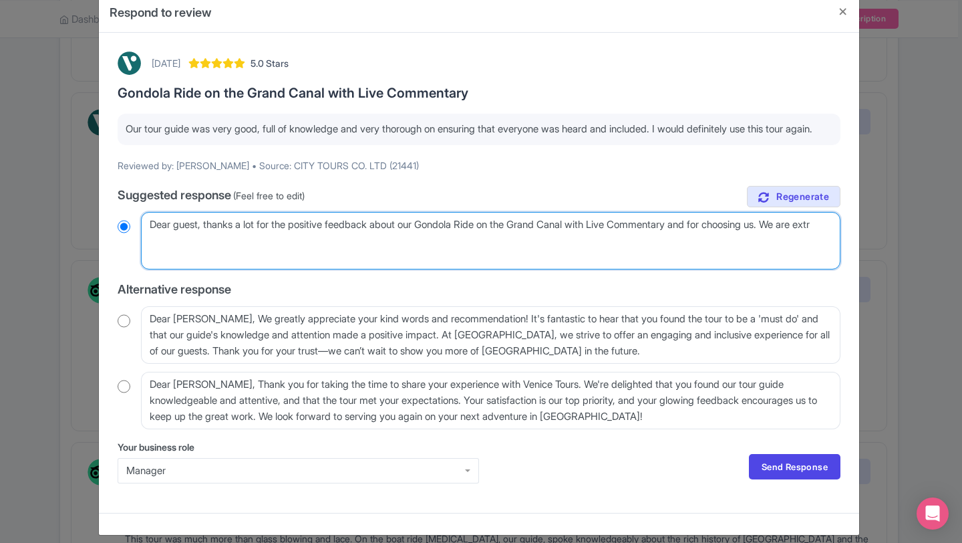
radio input "true"
type textarea "Dear guest, thanks a lot for the positive feedback about our Gondola Ride on th…"
radio input "true"
type textarea "Dear guest, thanks a lot for the positive feedback about our Gondola Ride on th…"
radio input "true"
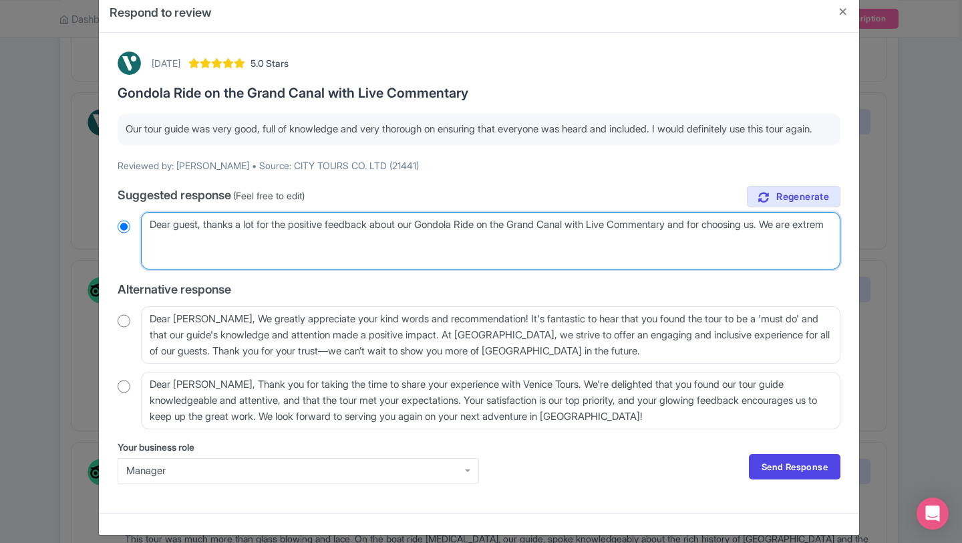
type textarea "Dear guest, thanks a lot for the positive feedback about our Gondola Ride on th…"
radio input "true"
type textarea "Dear guest, thanks a lot for the positive feedback about our Gondola Ride on th…"
radio input "true"
type textarea "Dear guest, thanks a lot for the positive feedback about our Gondola Ride on th…"
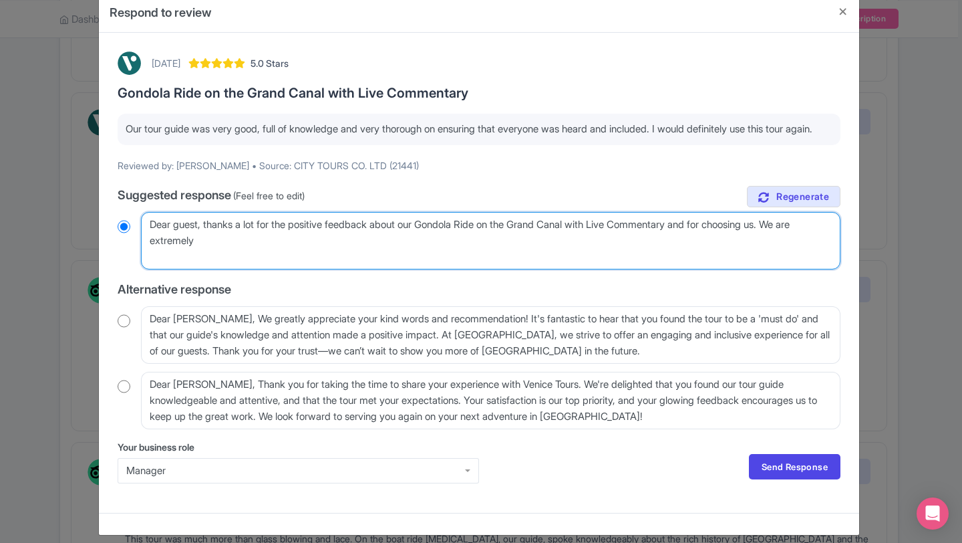
radio input "true"
type textarea "Dear guest, thanks a lot for the positive feedback about our Gondola Ride on th…"
radio input "true"
type textarea "Dear guest, thanks a lot for the positive feedback about our Gondola Ride on th…"
radio input "true"
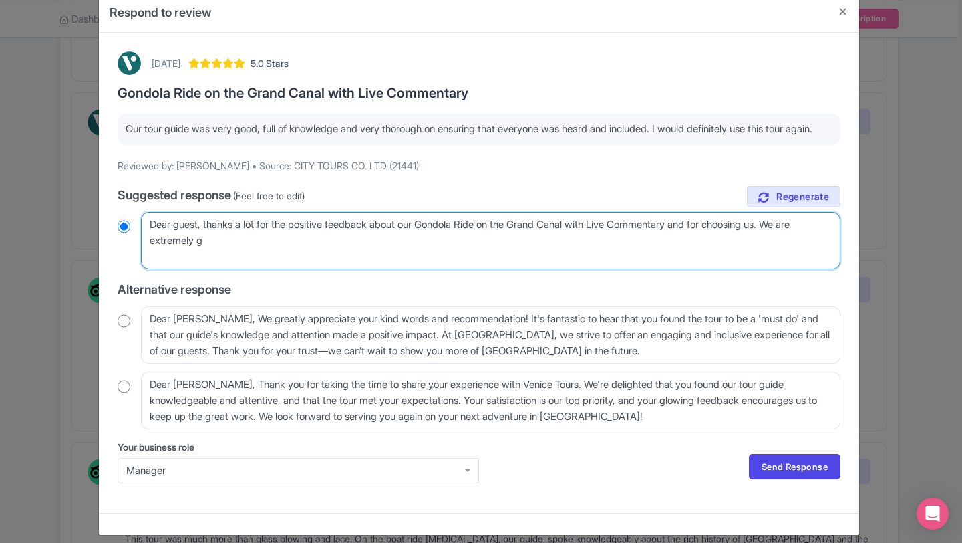
type textarea "Dear guest, thanks a lot for the positive feedback about our Gondola Ride on th…"
radio input "true"
type textarea "Dear guest, thanks a lot for the positive feedback about our Gondola Ride on th…"
radio input "true"
type textarea "Dear guest, thanks a lot for the positive feedback about our Gondola Ride on th…"
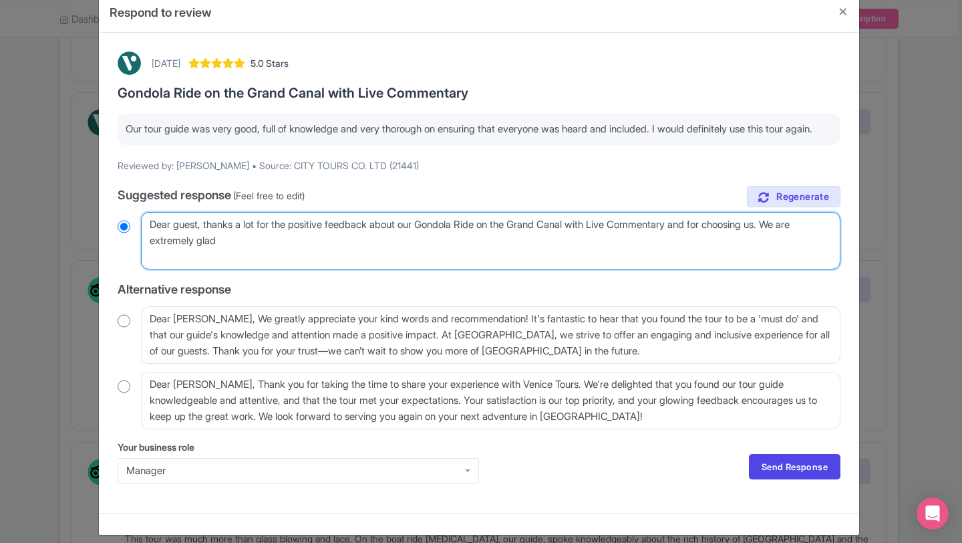
radio input "true"
type textarea "Dear guest, thanks a lot for the positive feedback about our Gondola Ride on th…"
radio input "true"
type textarea "Dear guest, thanks a lot for the positive feedback about our Gondola Ride on th…"
radio input "true"
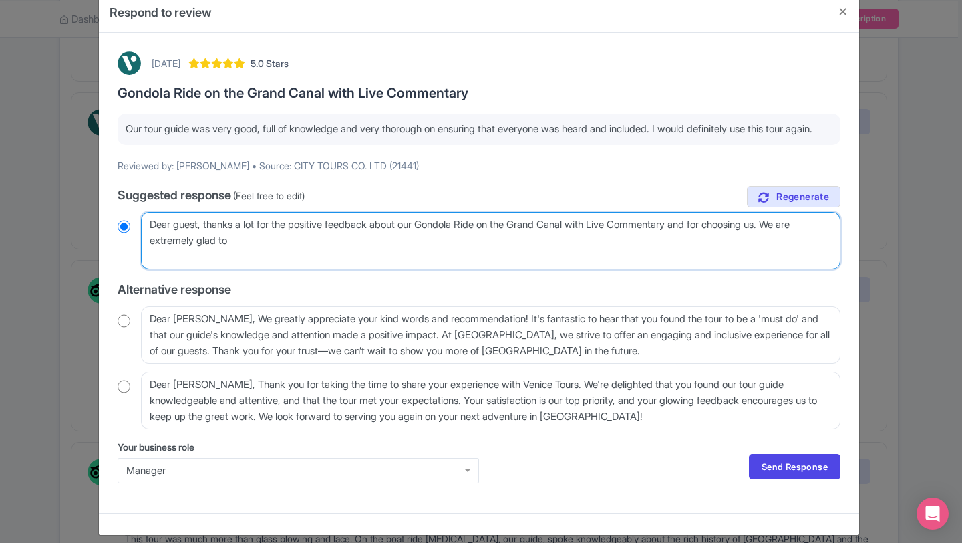
type textarea "Dear guest, thanks a lot for the positive feedback about our Gondola Ride on th…"
radio input "true"
type textarea "Dear guest, thanks a lot for the positive feedback about our Gondola Ride on th…"
radio input "true"
type textarea "Dear guest, thanks a lot for the positive feedback about our Gondola Ride on th…"
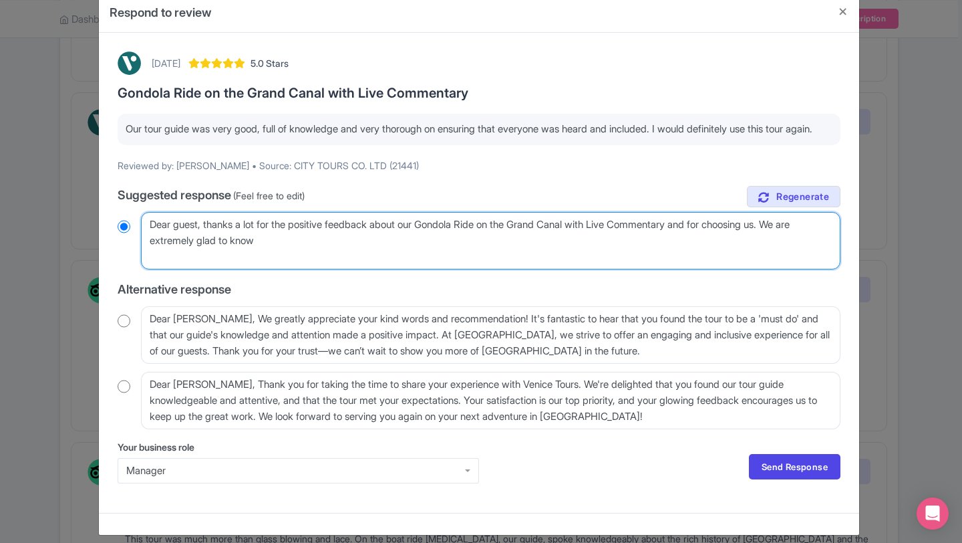
radio input "true"
type textarea "Dear guest, thanks a lot for the positive feedback about our Gondola Ride on th…"
radio input "true"
type textarea "Dear guest, thanks a lot for the positive feedback about our Gondola Ride on th…"
radio input "true"
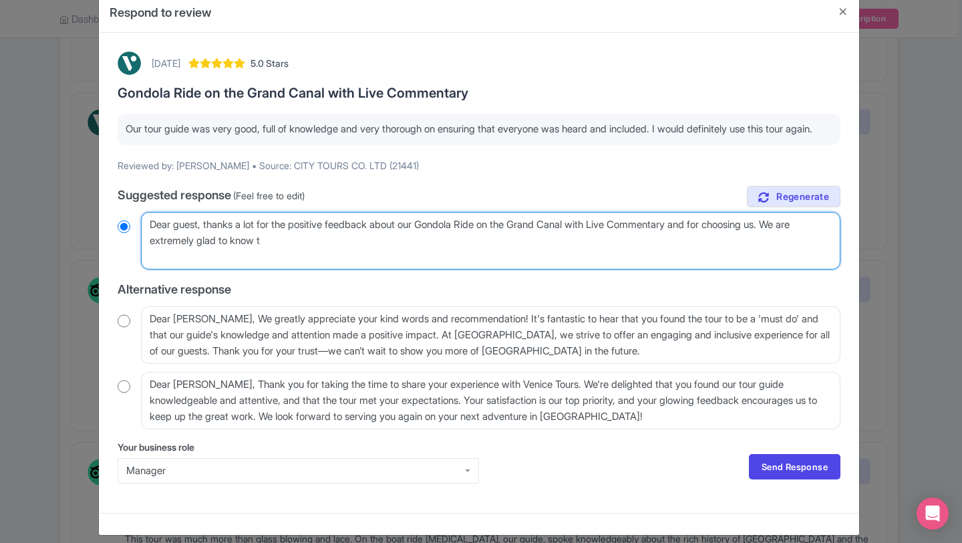
type textarea "Dear guest, thanks a lot for the positive feedback about our Gondola Ride on th…"
radio input "true"
type textarea "Dear guest, thanks a lot for the positive feedback about our Gondola Ride on th…"
radio input "true"
type textarea "Dear guest, thanks a lot for the positive feedback about our Gondola Ride on th…"
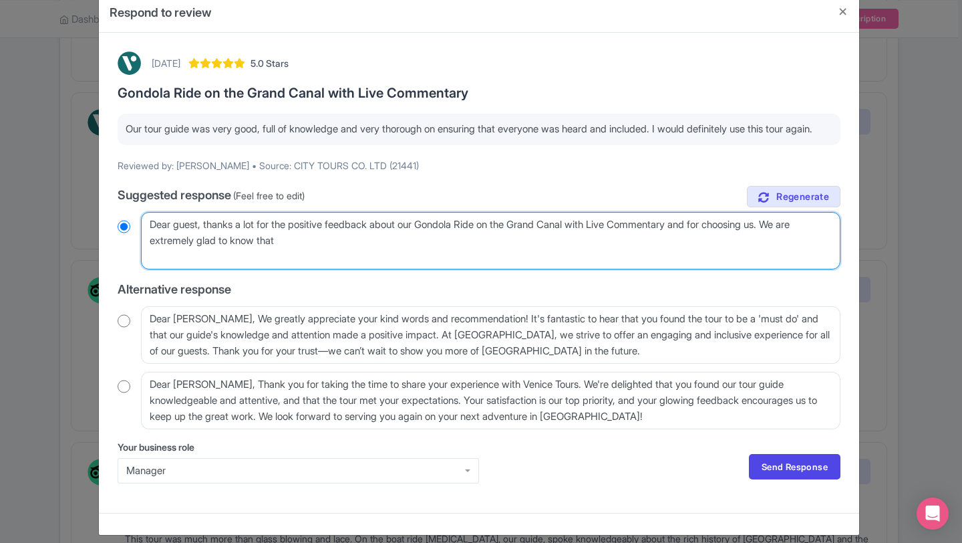
radio input "true"
type textarea "Dear guest, thanks a lot for the positive feedback about our Gondola Ride on th…"
radio input "true"
type textarea "Dear guest, thanks a lot for the positive feedback about our Gondola Ride on th…"
radio input "true"
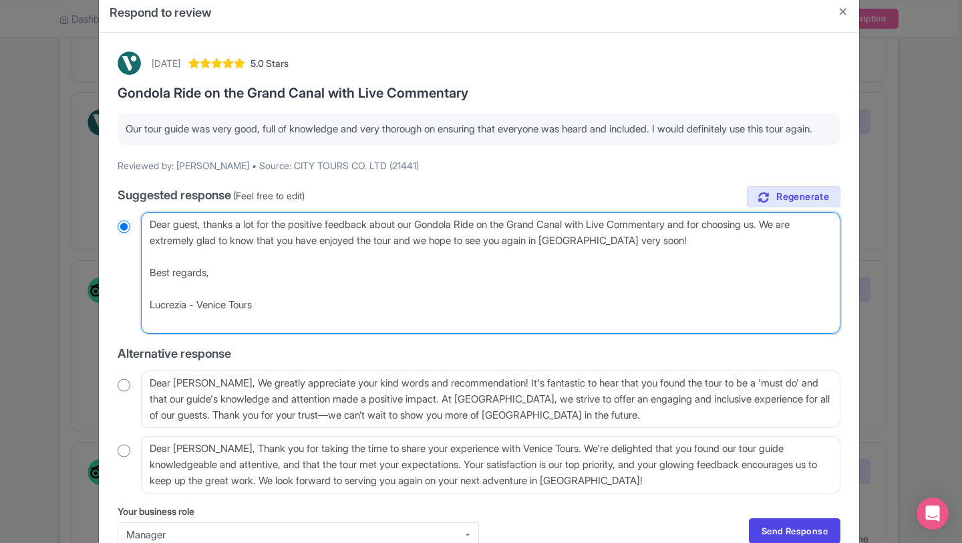
drag, startPoint x: 277, startPoint y: 328, endPoint x: 153, endPoint y: 236, distance: 154.8
click at [153, 236] on textarea "Dear Ryan_T, Thank you so much for your wonderful review and for choosing Venic…" at bounding box center [491, 273] width 700 height 122
click at [218, 281] on textarea "Dear Ryan_T, Thank you so much for your wonderful review and for choosing Venic…" at bounding box center [491, 273] width 700 height 122
drag, startPoint x: 268, startPoint y: 324, endPoint x: 137, endPoint y: 231, distance: 160.6
click at [137, 231] on div "Dear Ryan_T, Thank you so much for your wonderful review and for choosing Venic…" at bounding box center [479, 273] width 723 height 122
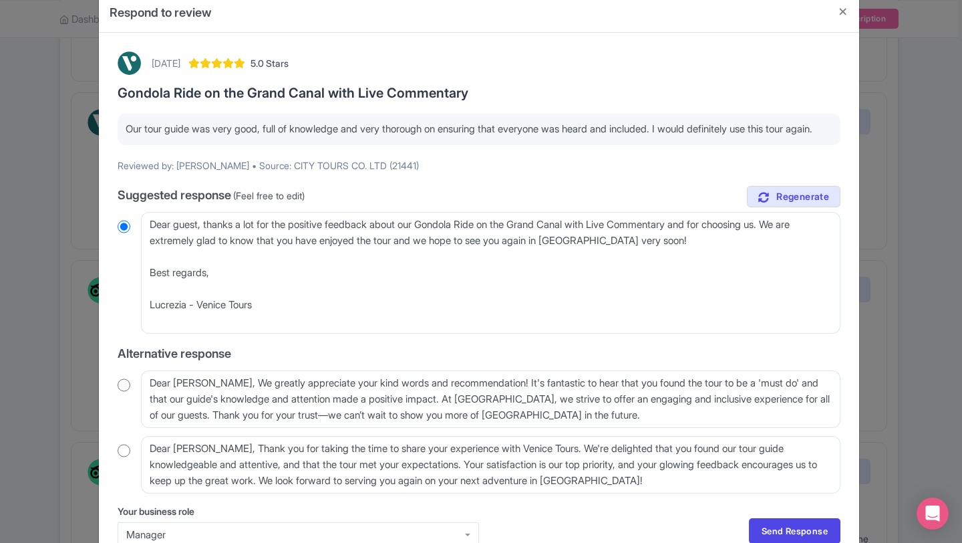
click at [644, 523] on div "Your business role Manager Manager Send Response Send Response" at bounding box center [479, 531] width 723 height 54
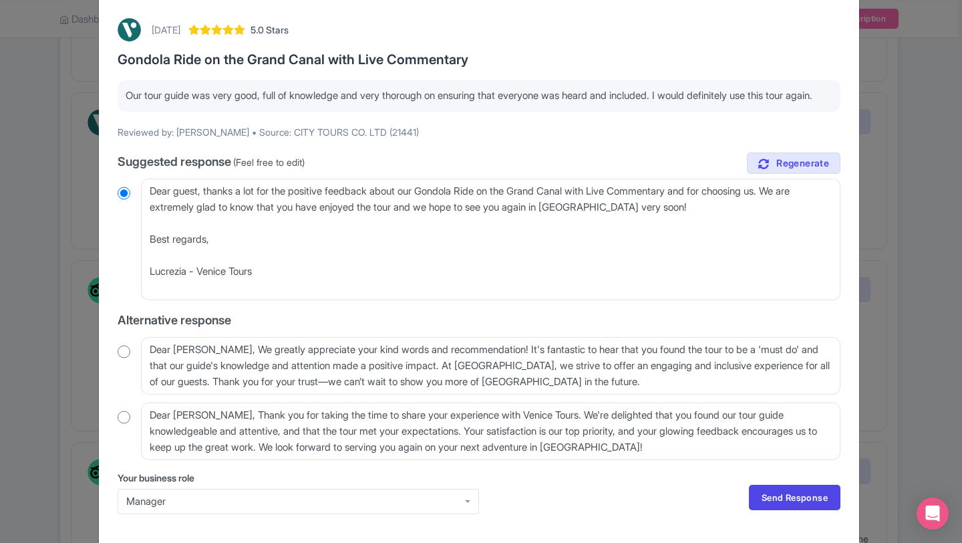
scroll to position [80, 0]
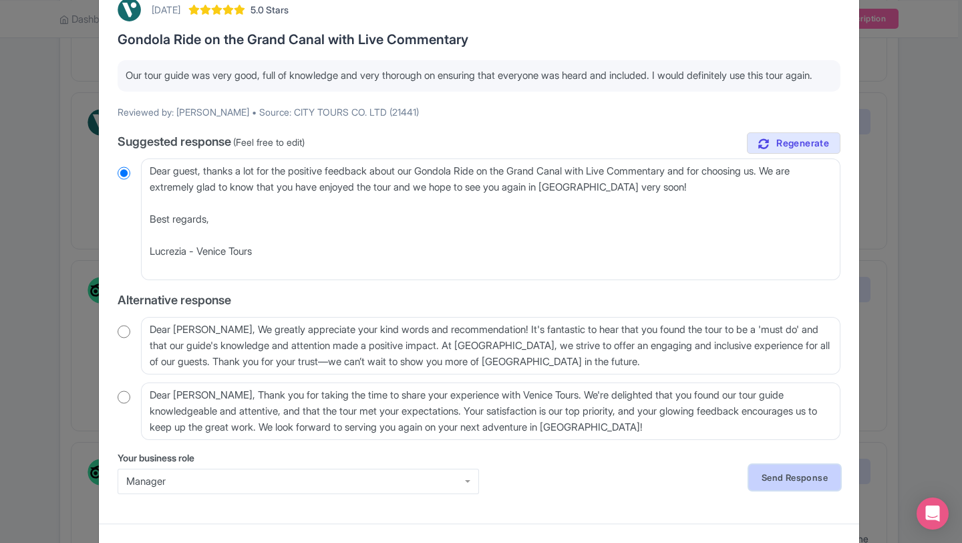
click at [763, 488] on link "Send Response" at bounding box center [795, 477] width 92 height 25
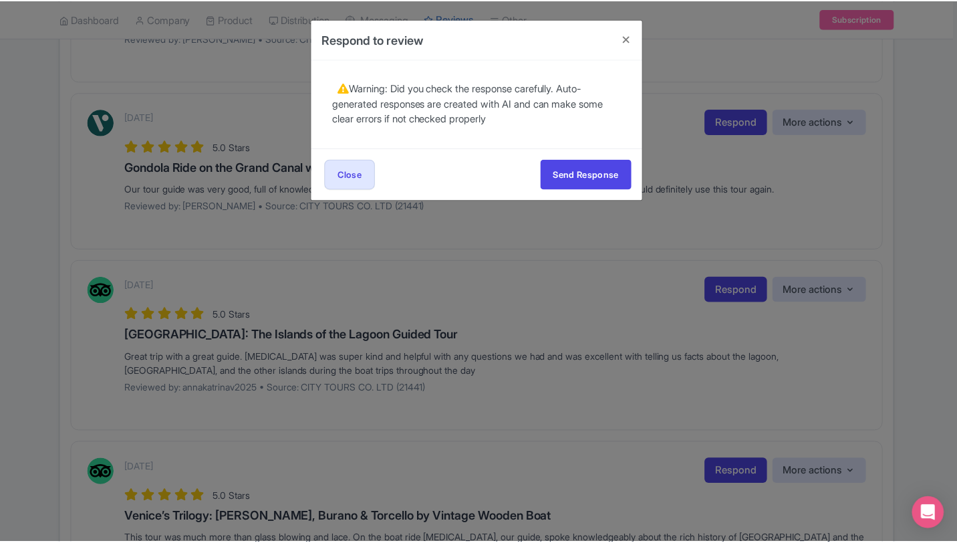
scroll to position [0, 0]
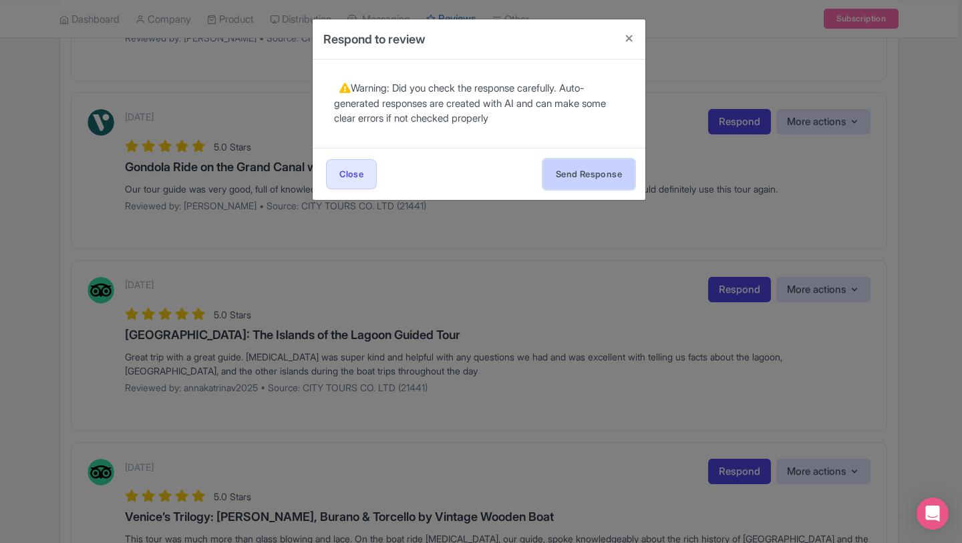
click at [550, 181] on button "Send Response" at bounding box center [589, 174] width 92 height 30
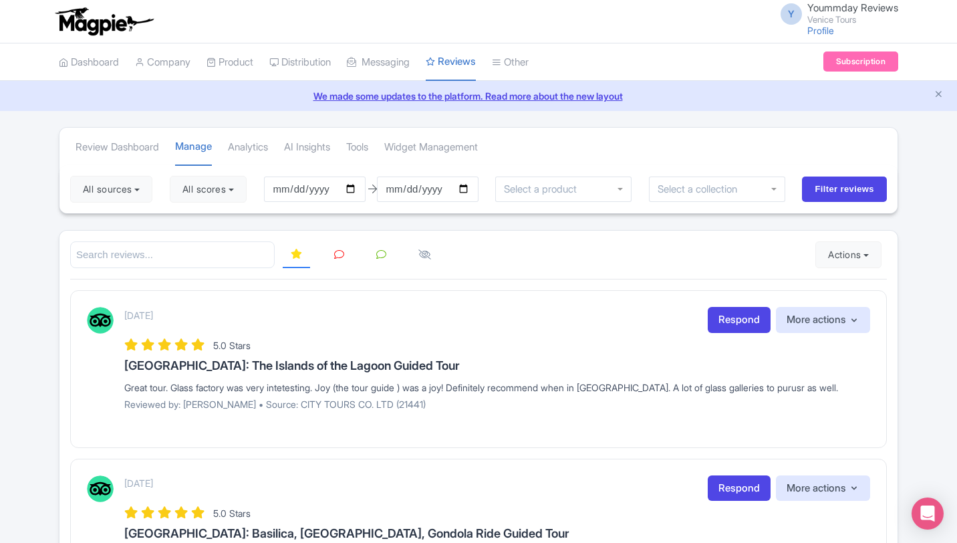
click at [591, 193] on div at bounding box center [563, 188] width 136 height 25
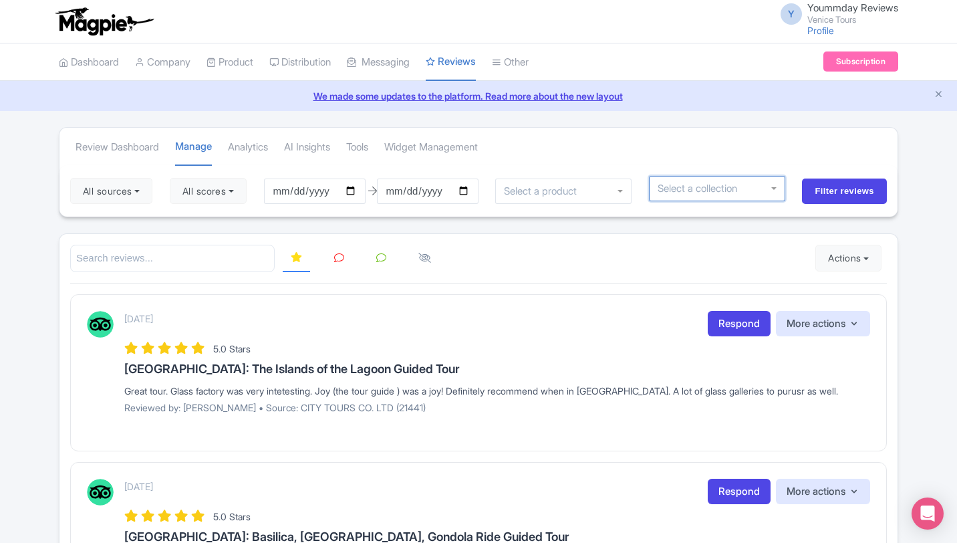
click at [694, 198] on div at bounding box center [717, 188] width 136 height 25
click at [735, 189] on input "select-one" at bounding box center [702, 188] width 89 height 12
click at [778, 191] on div at bounding box center [717, 188] width 136 height 25
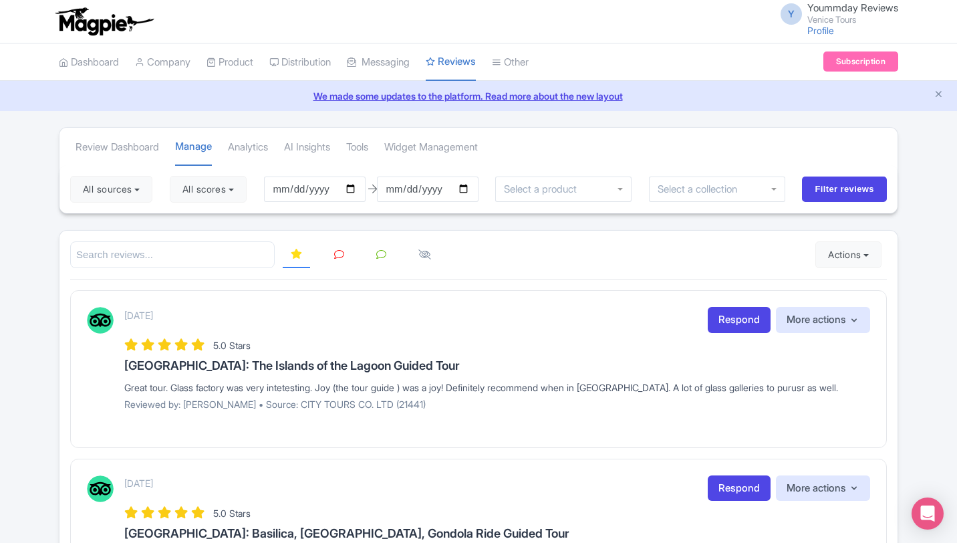
click at [117, 205] on div "All sources Select all Deselect all Select all Deselect all CITY TOURS CO. LTD …" at bounding box center [478, 189] width 838 height 48
click at [117, 188] on button "All sources" at bounding box center [111, 189] width 82 height 27
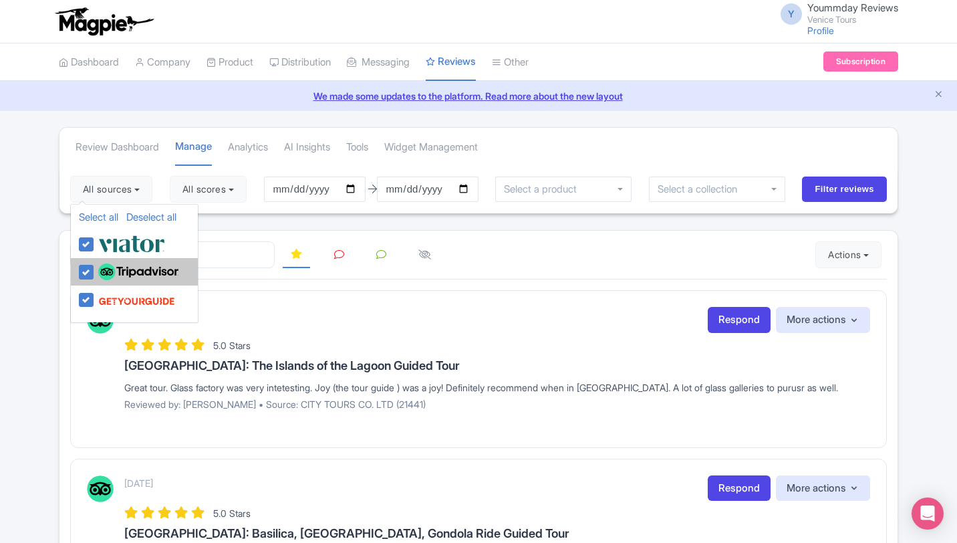
click at [95, 269] on label at bounding box center [137, 272] width 84 height 23
click at [95, 269] on input "checkbox" at bounding box center [99, 265] width 9 height 9
checkbox input "false"
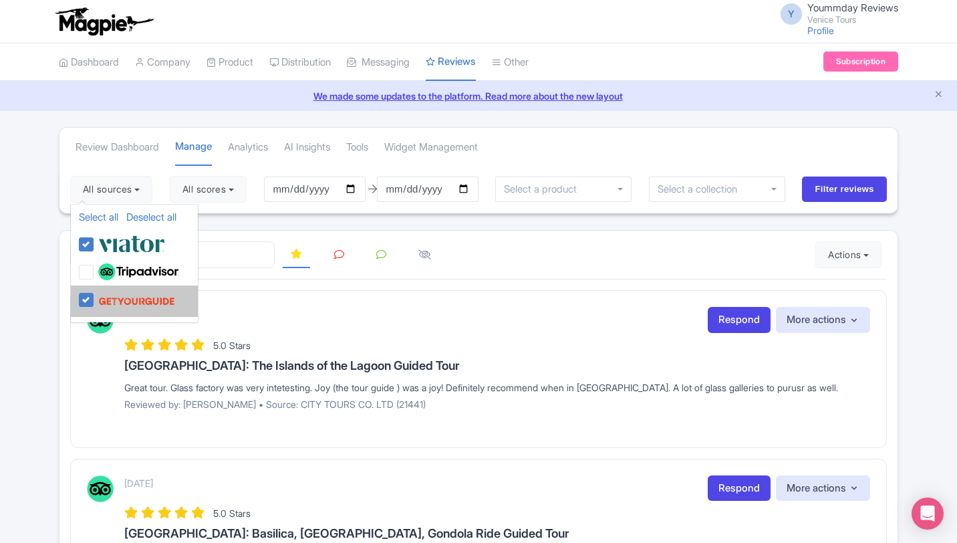
click at [95, 298] on label at bounding box center [135, 300] width 80 height 25
click at [95, 297] on input "checkbox" at bounding box center [99, 292] width 9 height 9
checkbox input "false"
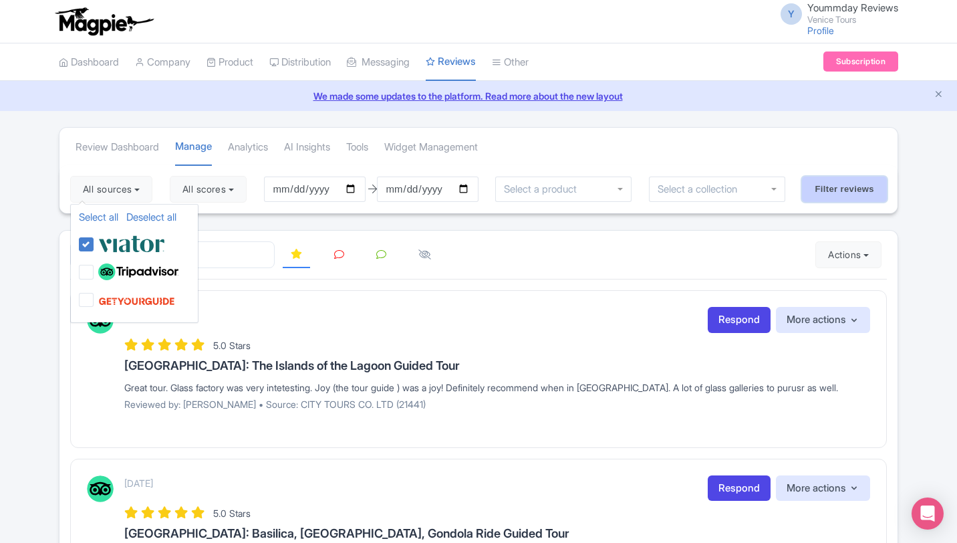
click at [821, 188] on input "Filter reviews" at bounding box center [844, 188] width 85 height 25
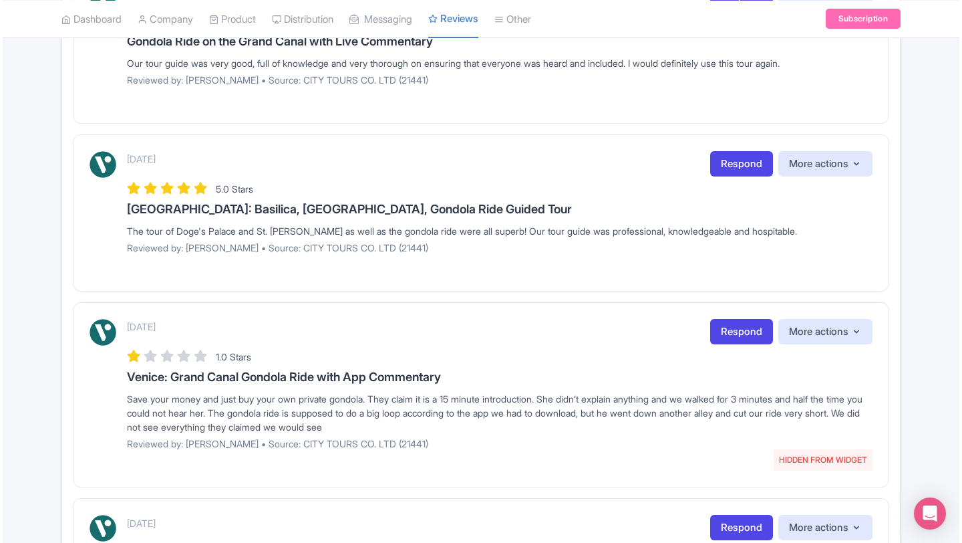
scroll to position [1390, 0]
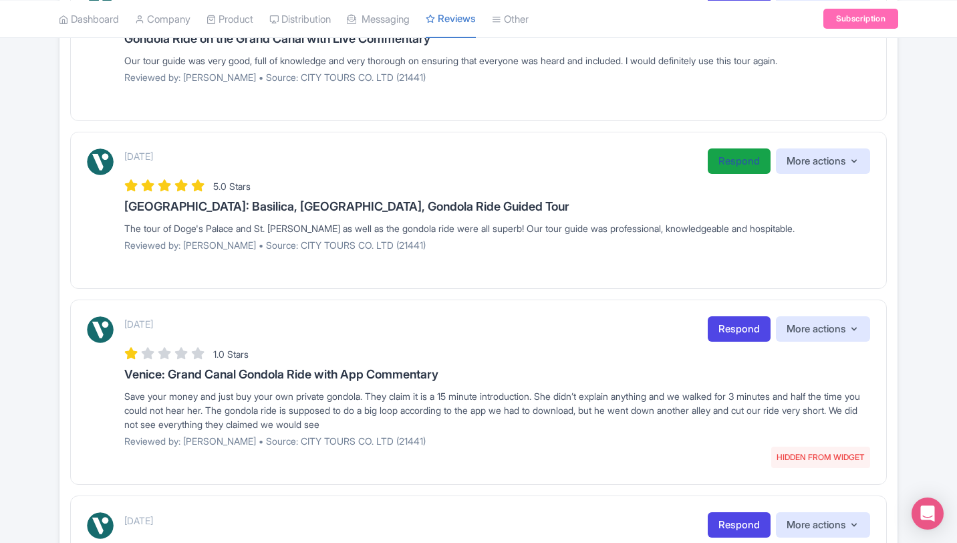
click at [746, 160] on link "Respond" at bounding box center [739, 161] width 63 height 26
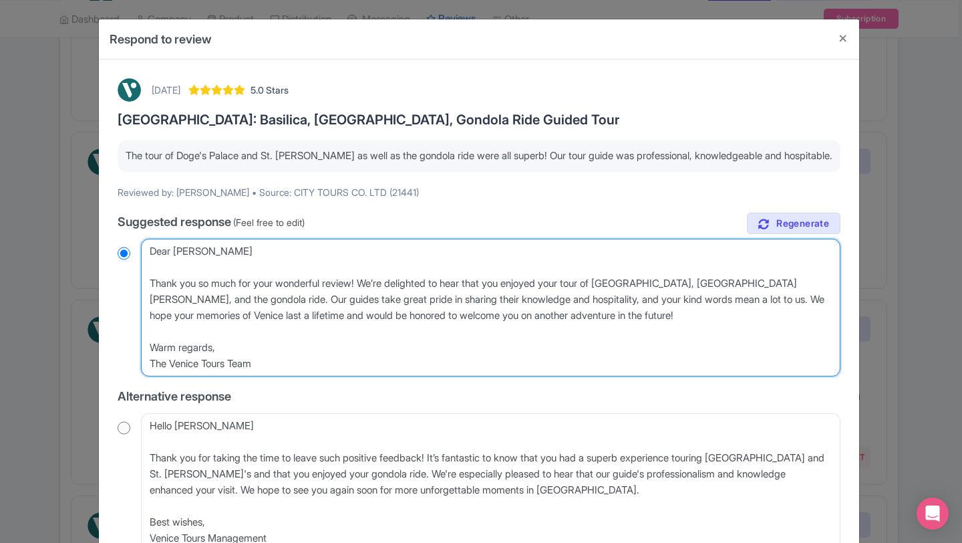
drag, startPoint x: 501, startPoint y: 301, endPoint x: 430, endPoint y: 299, distance: 70.9
click at [430, 299] on textarea "Dear [PERSON_NAME] Thank you so much for your wonderful review! We’re delighted…" at bounding box center [491, 308] width 700 height 138
type textarea "Dear [PERSON_NAME] Thank you so much for your wonderful review! We’re delighted…"
radio input "true"
type textarea "Dear [PERSON_NAME] Thank you so much for your wonderful review! We’re delighted…"
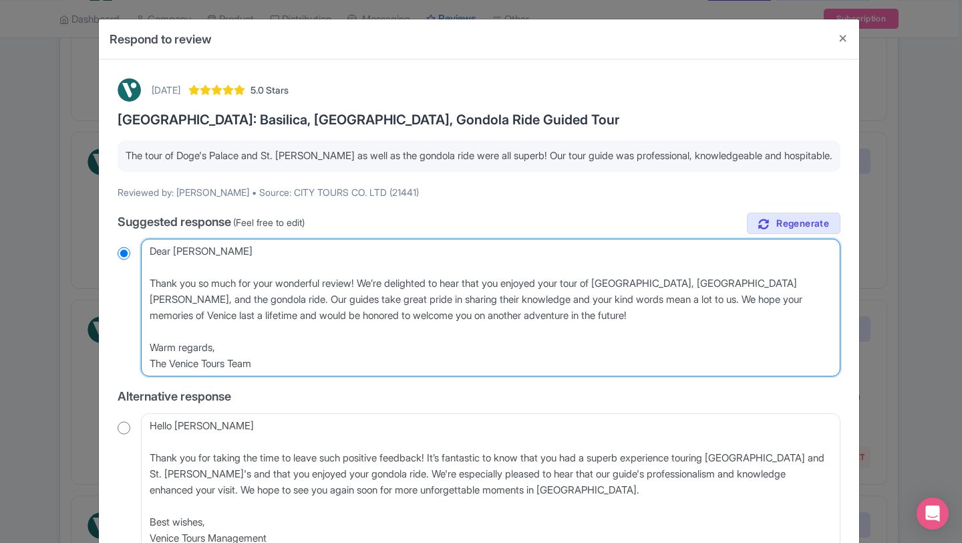
click at [162, 344] on textarea "Dear [PERSON_NAME] Thank you so much for your wonderful review! We’re delighted…" at bounding box center [491, 308] width 700 height 138
radio input "true"
type textarea "Dear [PERSON_NAME] Thank you so much for your wonderful review! We’re delighted…"
radio input "true"
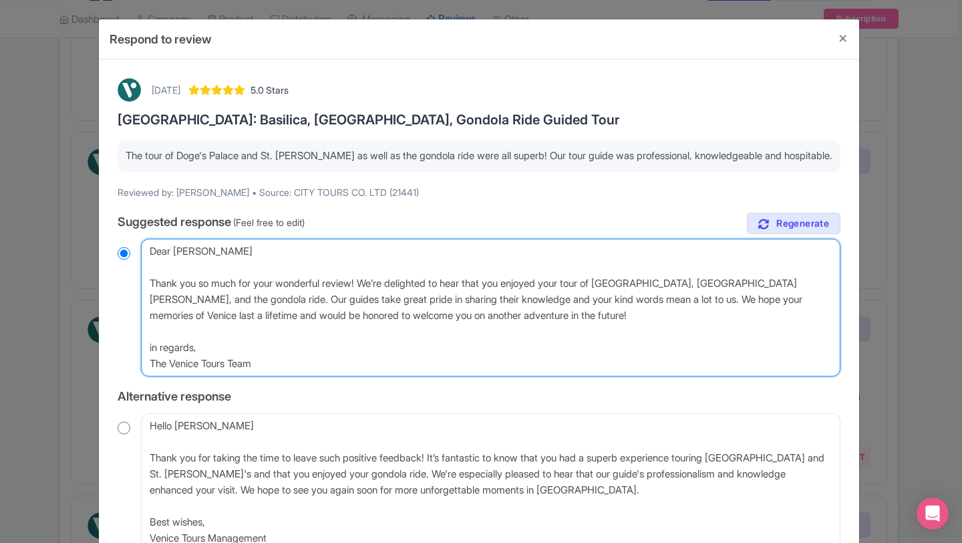
type textarea "Dear [PERSON_NAME] Thank you so much for your wonderful review! We’re delighted…"
radio input "true"
type textarea "Dear [PERSON_NAME] Thank you so much for your wonderful review! We’re delighted…"
radio input "true"
type textarea "Dear [PERSON_NAME] Thank you so much for your wonderful review! We’re delighted…"
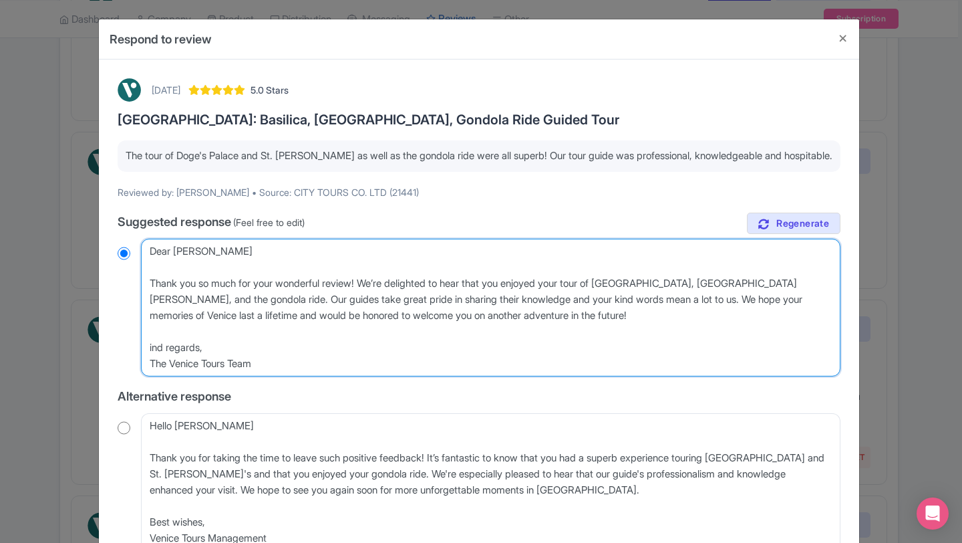
radio input "true"
type textarea "Dear [PERSON_NAME] Thank you so much for your wonderful review! We’re delighted…"
radio input "true"
type textarea "Dear [PERSON_NAME] Thank you so much for your wonderful review! We’re delighted…"
radio input "true"
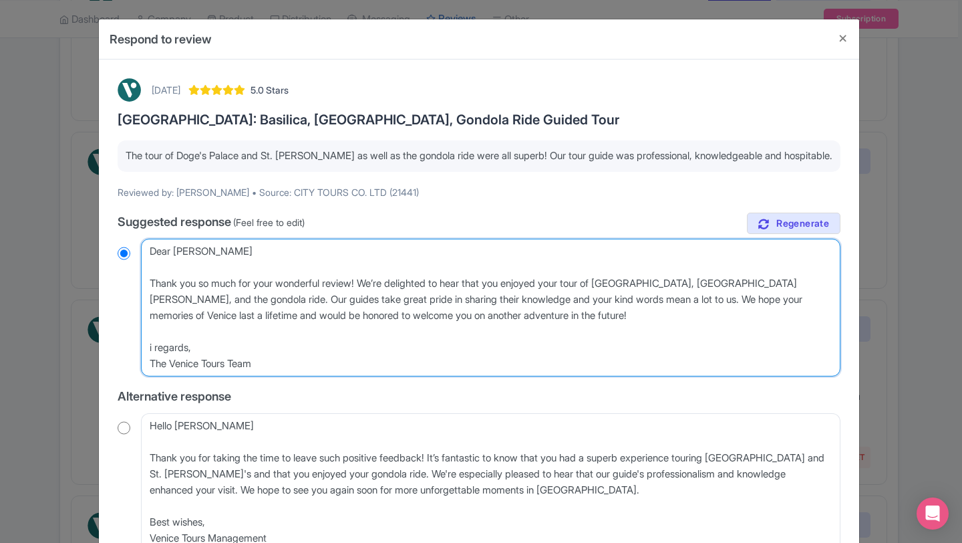
type textarea "Dear Jason_H, Thank you so much for your wonderful review! We’re delighted to h…"
radio input "true"
type textarea "Dear Jason_H, Thank you so much for your wonderful review! We’re delighted to h…"
radio input "true"
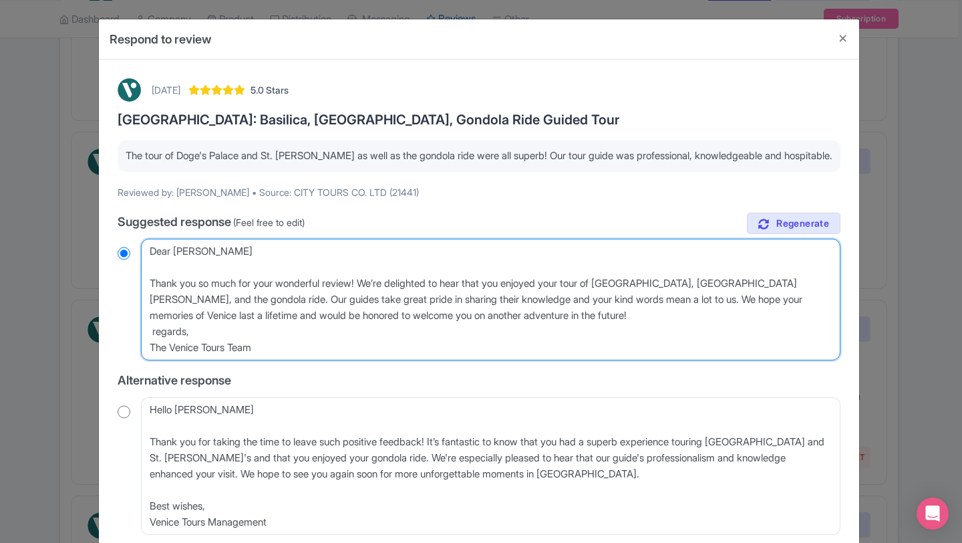
type textarea "Dear Jason_H, Thank you so much for your wonderful review! We’re delighted to h…"
radio input "true"
type textarea "Dear Jason_H, Thank you so much for your wonderful review! We’re delighted to h…"
radio input "true"
type textarea "Dear Jason_H, Thank you so much for your wonderful review! We’re delighted to h…"
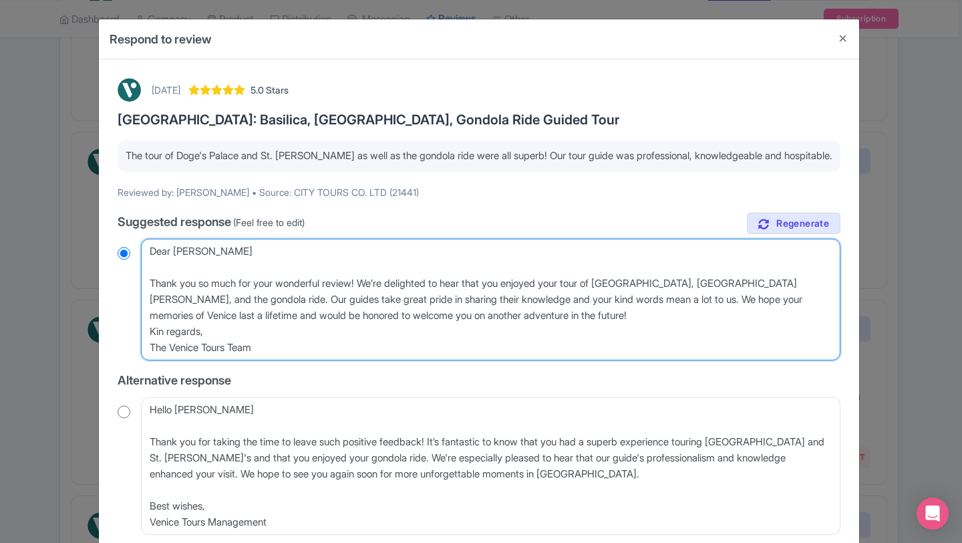
radio input "true"
type textarea "Dear Jason_H, Thank you so much for your wonderful review! We’re delighted to h…"
radio input "true"
click at [148, 348] on textarea "Dear Jason_H, Thank you so much for your wonderful review! We’re delighted to h…" at bounding box center [491, 300] width 700 height 122
type textarea "Dear Jason_H, Thank you so much for your wonderful review! We’re delighted to h…"
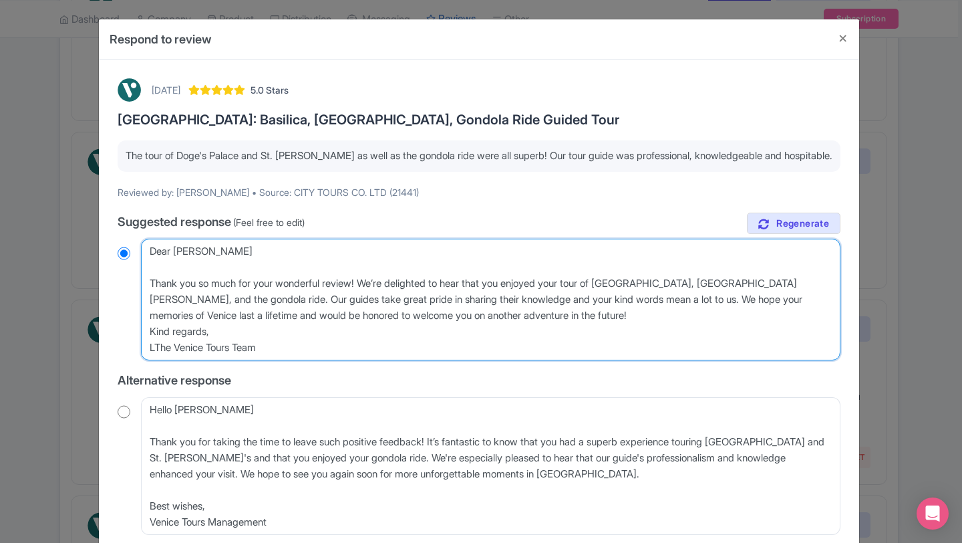
radio input "true"
type textarea "Dear Jason_H, Thank you so much for your wonderful review! We’re delighted to h…"
radio input "true"
type textarea "Dear Jason_H, Thank you so much for your wonderful review! We’re delighted to h…"
radio input "true"
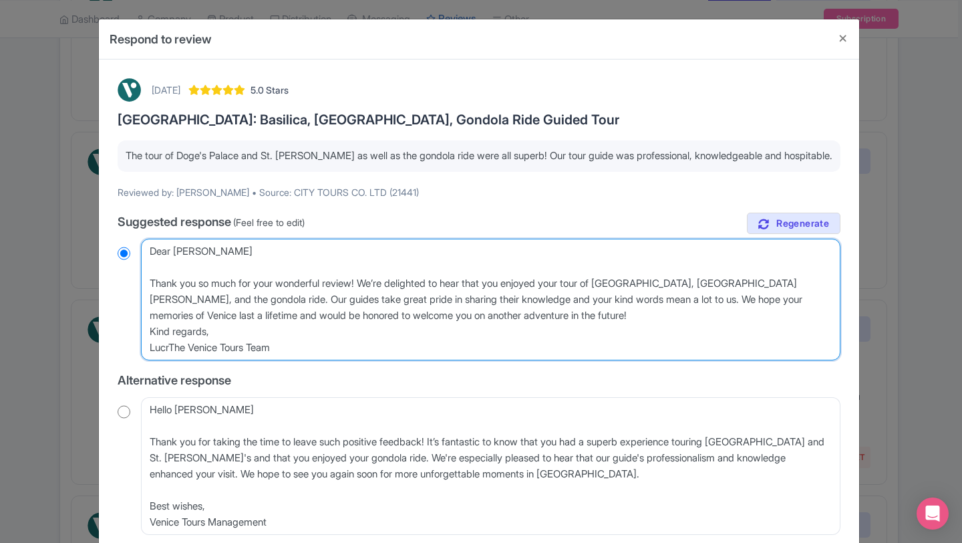
type textarea "Dear Jason_H, Thank you so much for your wonderful review! We’re delighted to h…"
radio input "true"
type textarea "Dear Jason_H, Thank you so much for your wonderful review! We’re delighted to h…"
radio input "true"
type textarea "Dear Jason_H, Thank you so much for your wonderful review! We’re delighted to h…"
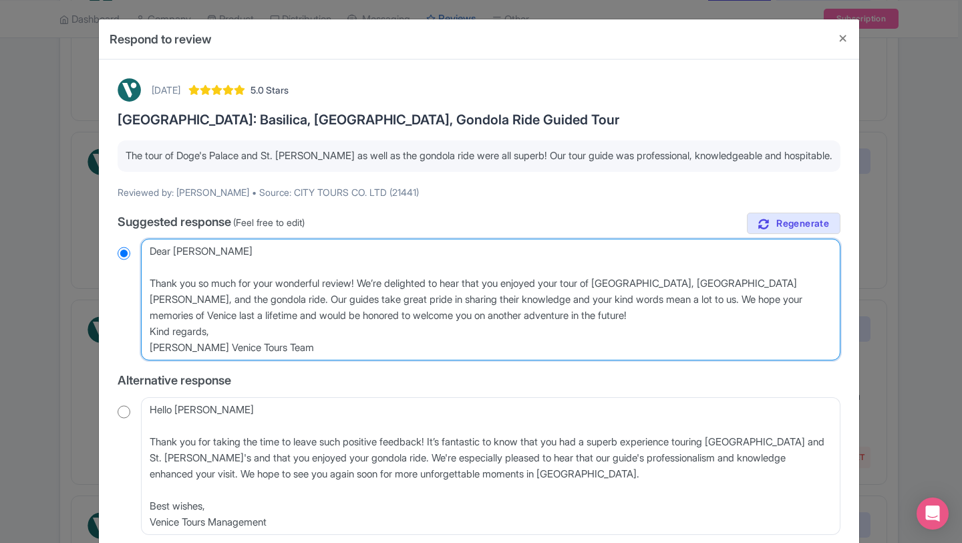
radio input "true"
type textarea "Dear Jason_H, Thank you so much for your wonderful review! We’re delighted to h…"
radio input "true"
type textarea "Dear Jason_H, Thank you so much for your wonderful review! We’re delighted to h…"
radio input "true"
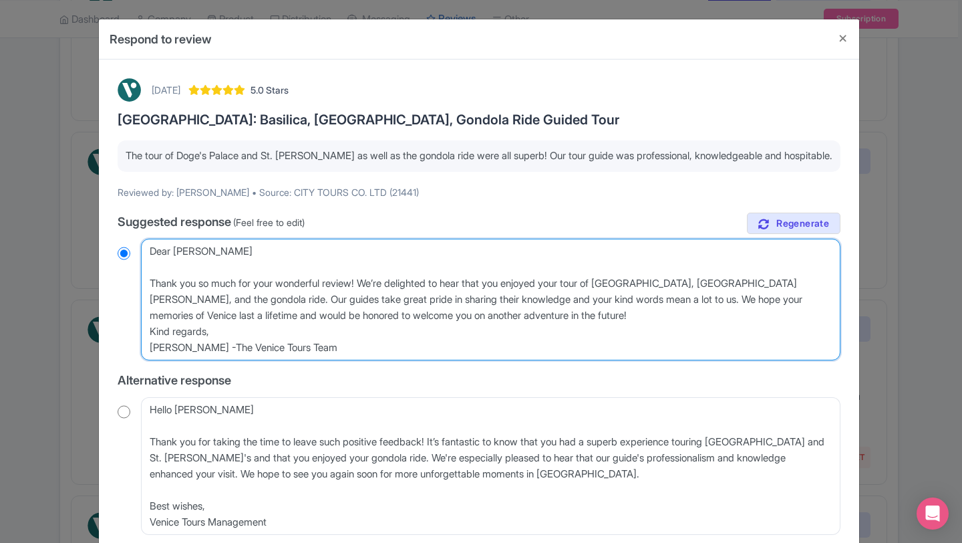
type textarea "Dear Jason_H, Thank you so much for your wonderful review! We’re delighted to h…"
radio input "true"
click at [219, 352] on textarea "Dear Jason_H, Thank you so much for your wonderful review! We’re delighted to h…" at bounding box center [491, 300] width 700 height 122
type textarea "Dear Jason_H, Thank you so much for your wonderful review! We’re delighted to h…"
radio input "true"
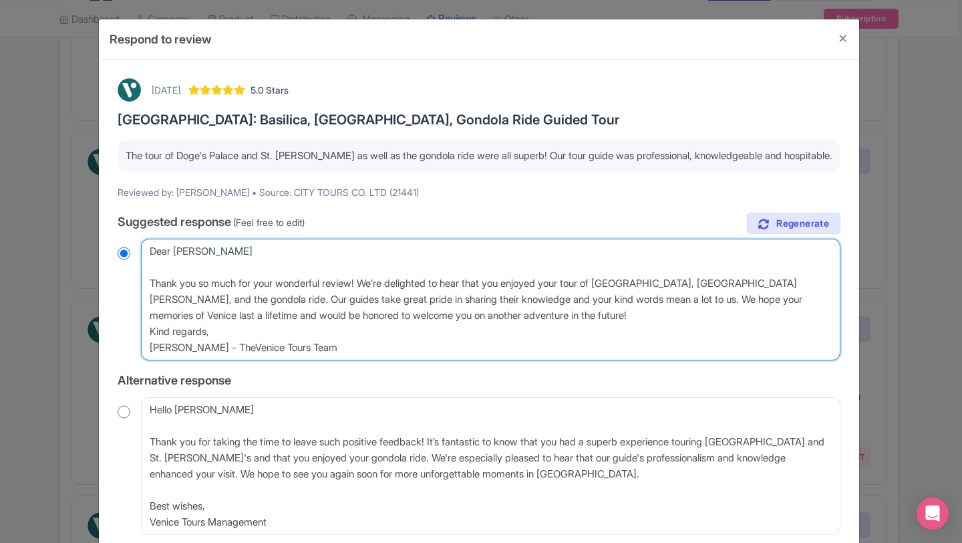
type textarea "Dear Jason_H, Thank you so much for your wonderful review! We’re delighted to h…"
radio input "true"
type textarea "Dear Jason_H, Thank you so much for your wonderful review! We’re delighted to h…"
radio input "true"
type textarea "Dear Jason_H, Thank you so much for your wonderful review! We’re delighted to h…"
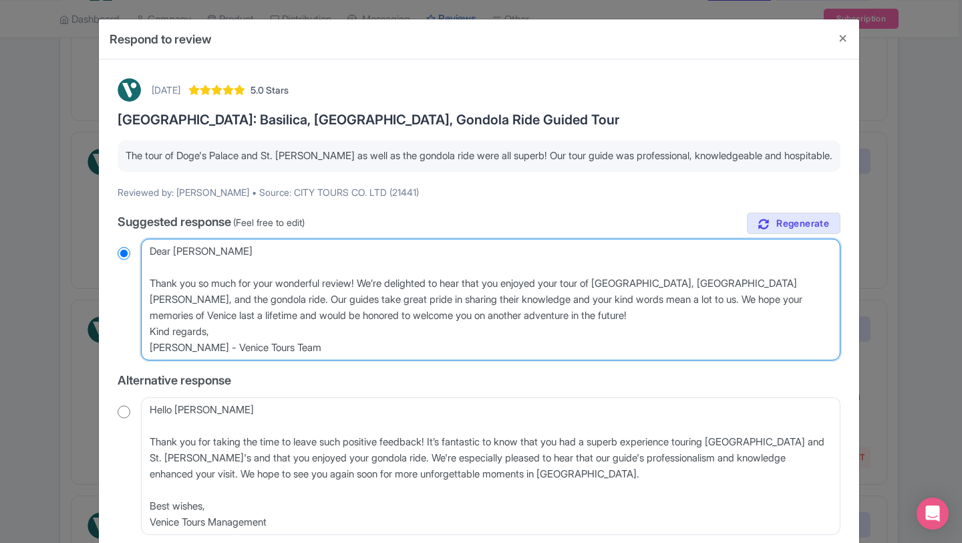
radio input "true"
type textarea "Dear Jason_H, Thank you so much for your wonderful review! We’re delighted to h…"
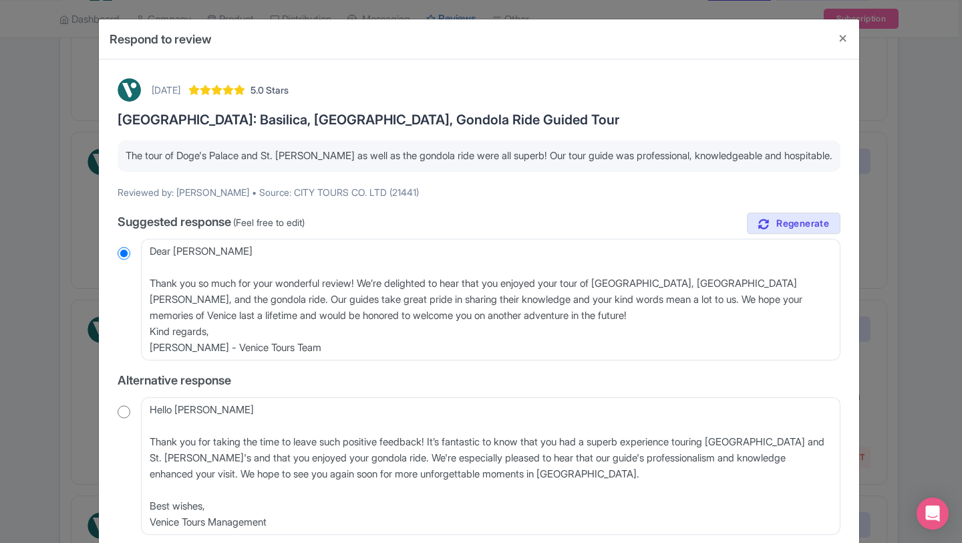
click at [534, 377] on label "Alternative response" at bounding box center [479, 380] width 723 height 18
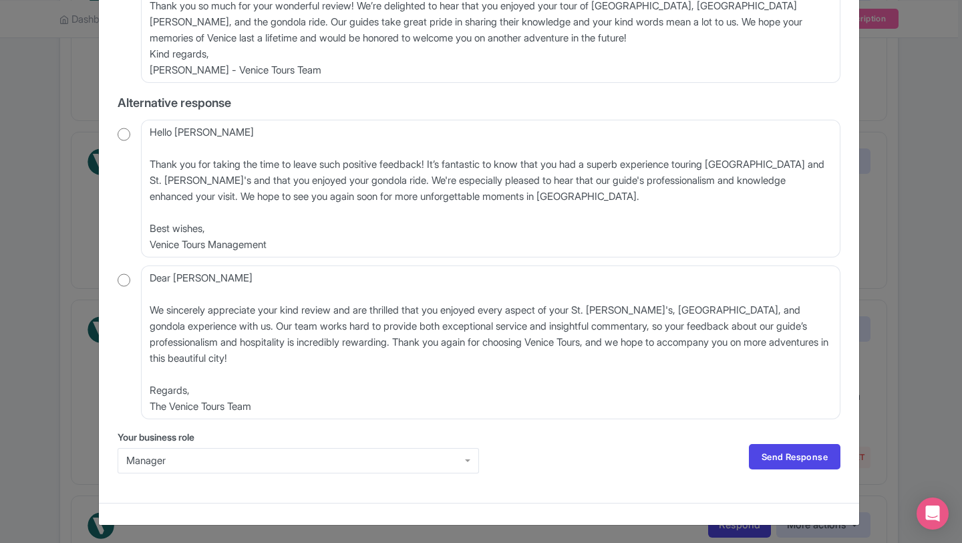
scroll to position [278, 0]
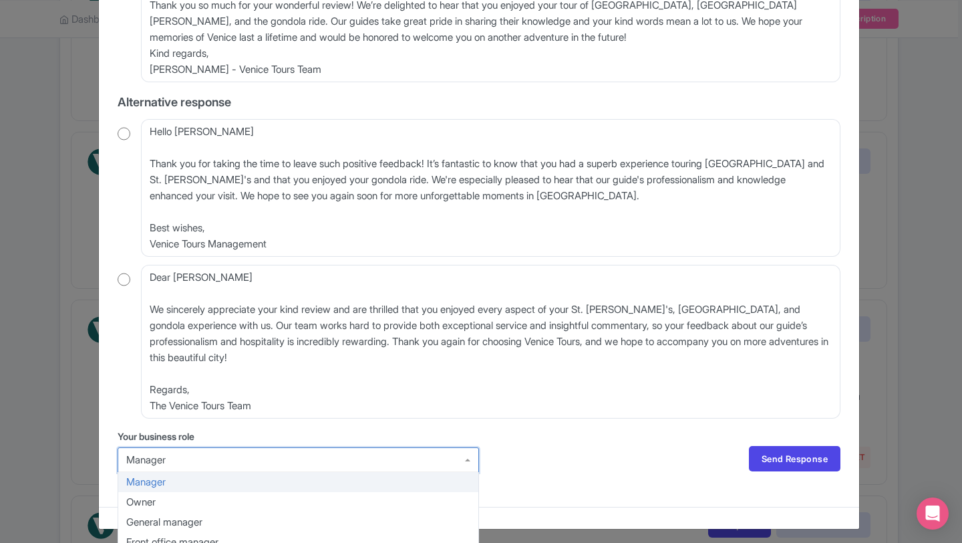
click at [469, 462] on div "Manager" at bounding box center [299, 459] width 362 height 25
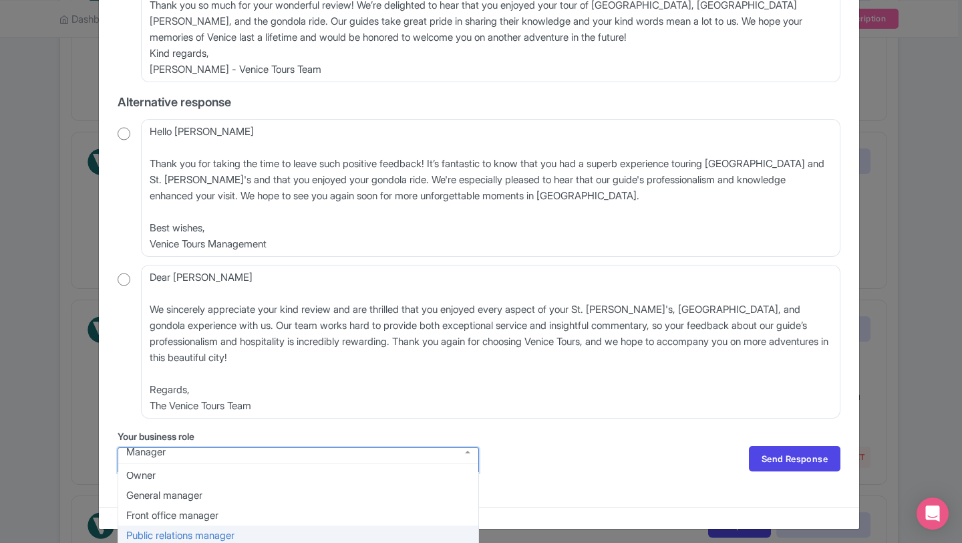
scroll to position [2, 0]
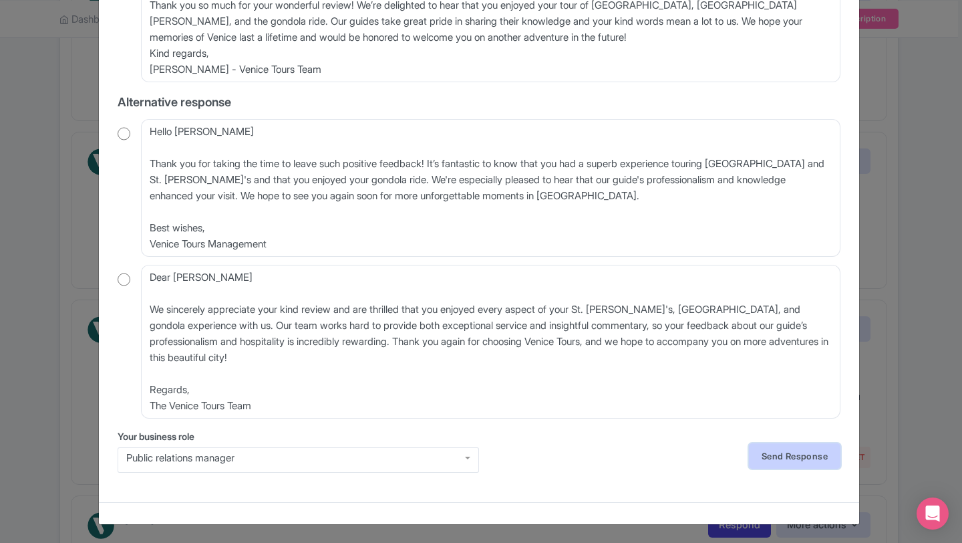
click at [772, 458] on link "Send Response" at bounding box center [795, 455] width 92 height 25
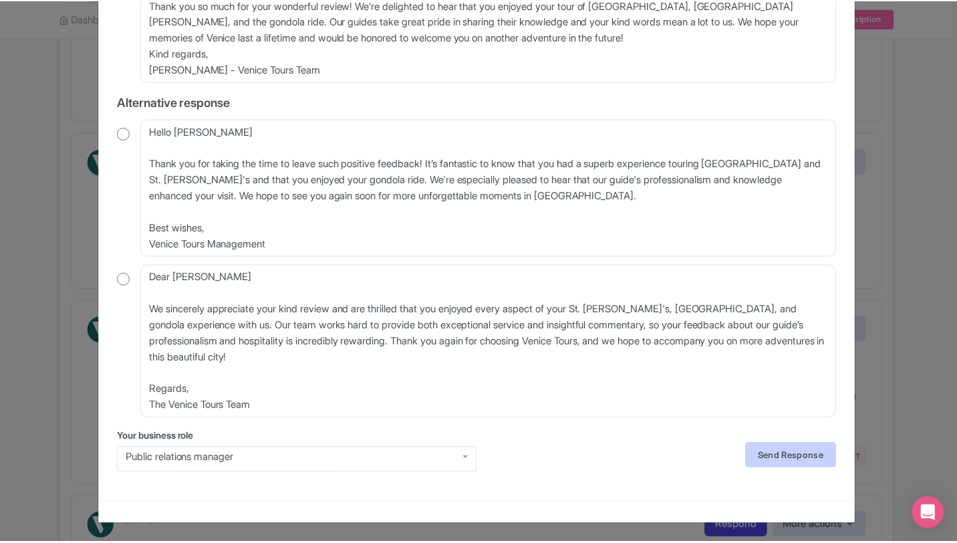
scroll to position [0, 0]
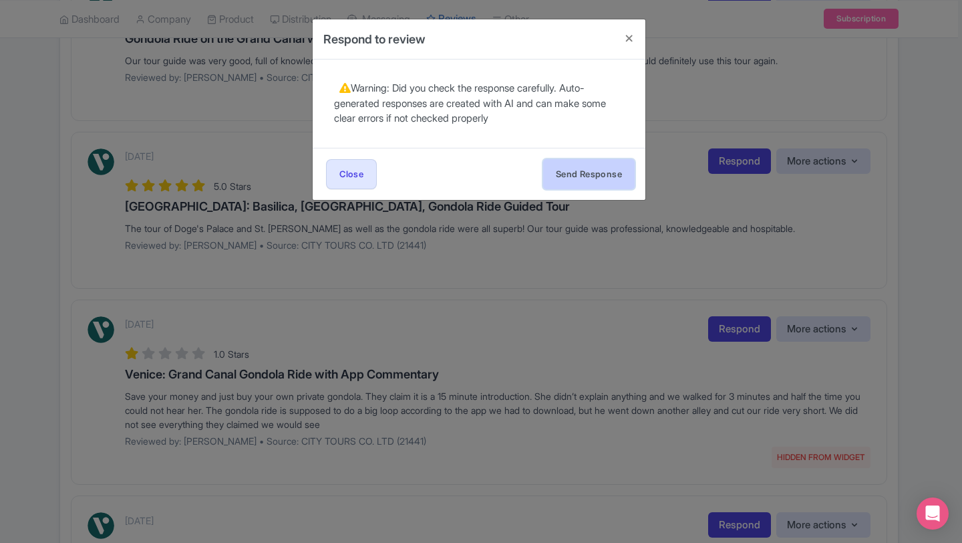
click at [563, 174] on button "Send Response" at bounding box center [589, 174] width 92 height 30
